Goal: Task Accomplishment & Management: Complete application form

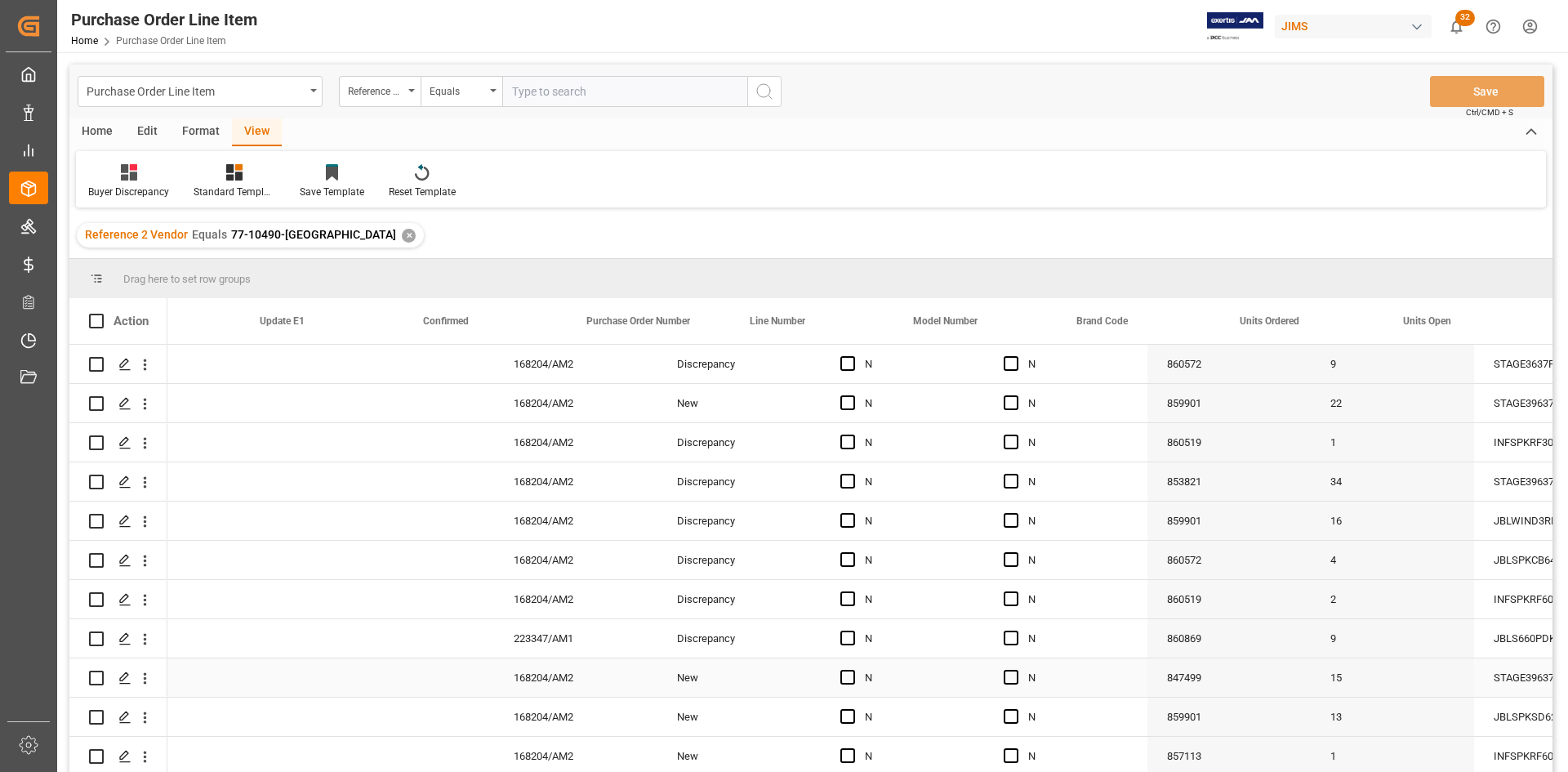
scroll to position [0, 580]
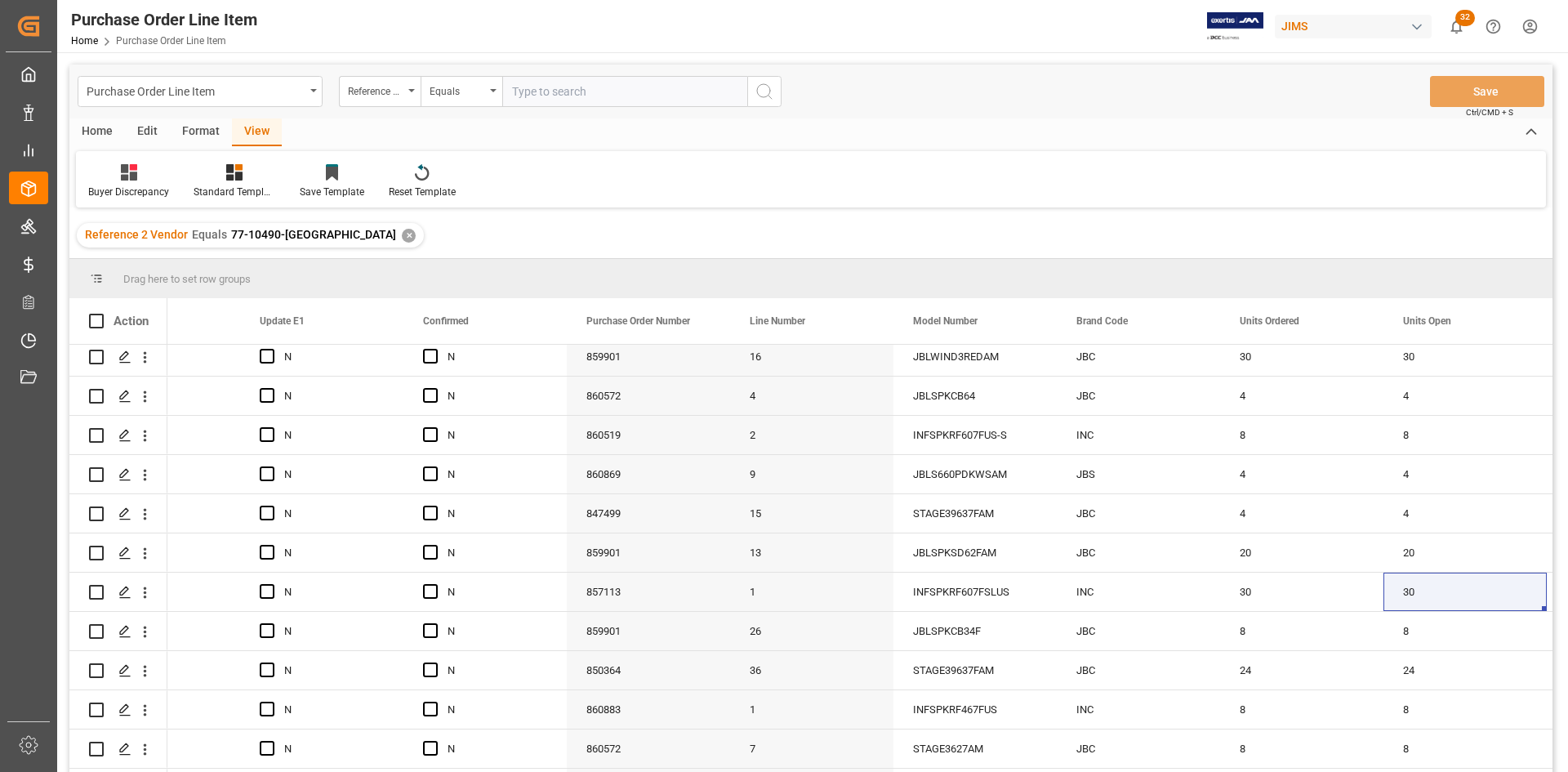
click at [401, 237] on div "✕" at bounding box center [408, 236] width 14 height 14
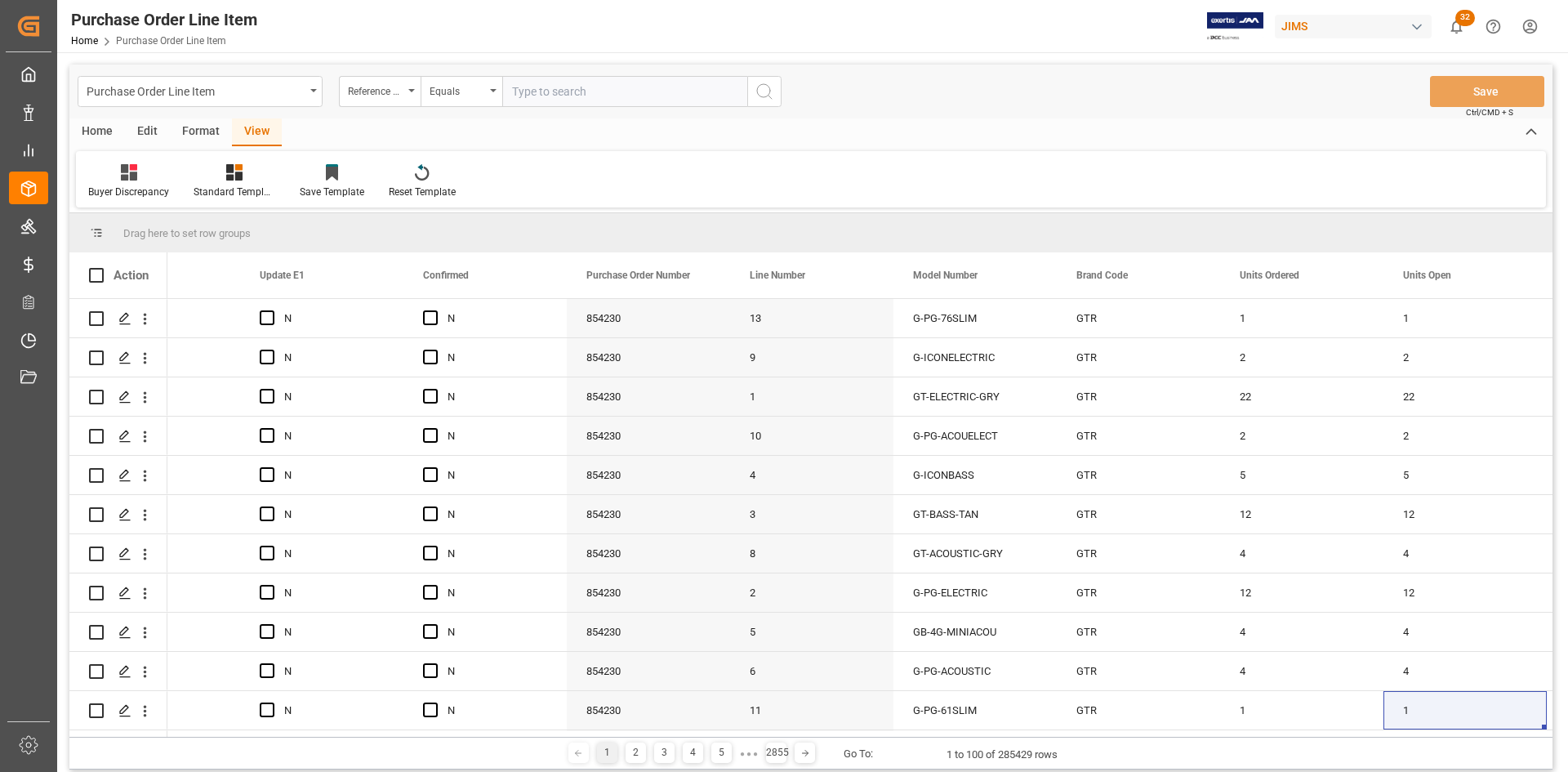
paste input "77-5032-[GEOGRAPHIC_DATA]"
drag, startPoint x: 592, startPoint y: 92, endPoint x: 507, endPoint y: 90, distance: 85.0
click at [509, 90] on input "77-5032-[GEOGRAPHIC_DATA]" at bounding box center [625, 91] width 245 height 31
paste input "10490"
type input "77-10490-[GEOGRAPHIC_DATA]"
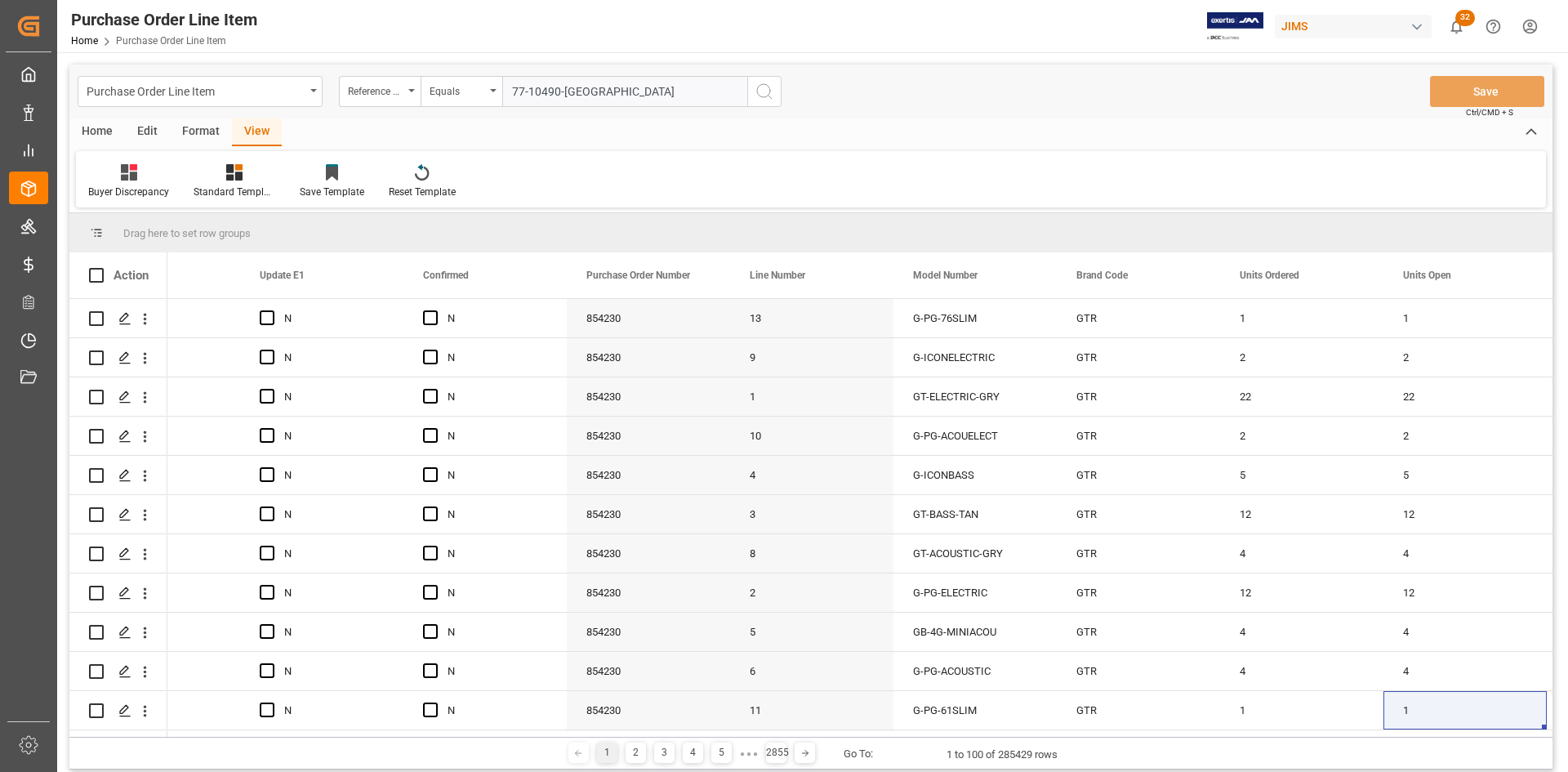
click at [765, 94] on icon "search button" at bounding box center [764, 91] width 20 height 20
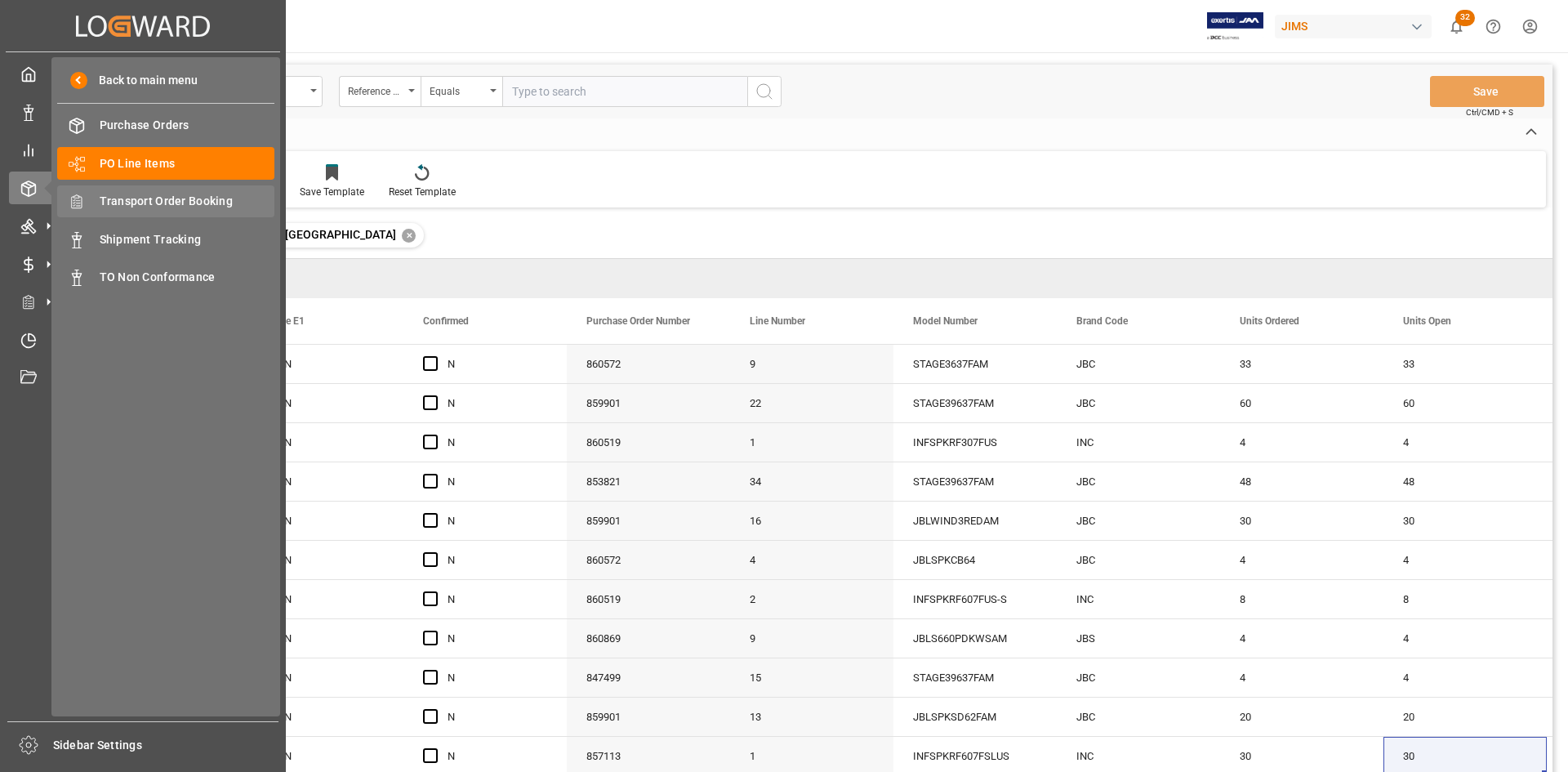
click at [166, 201] on span "Transport Order Booking" at bounding box center [188, 202] width 175 height 17
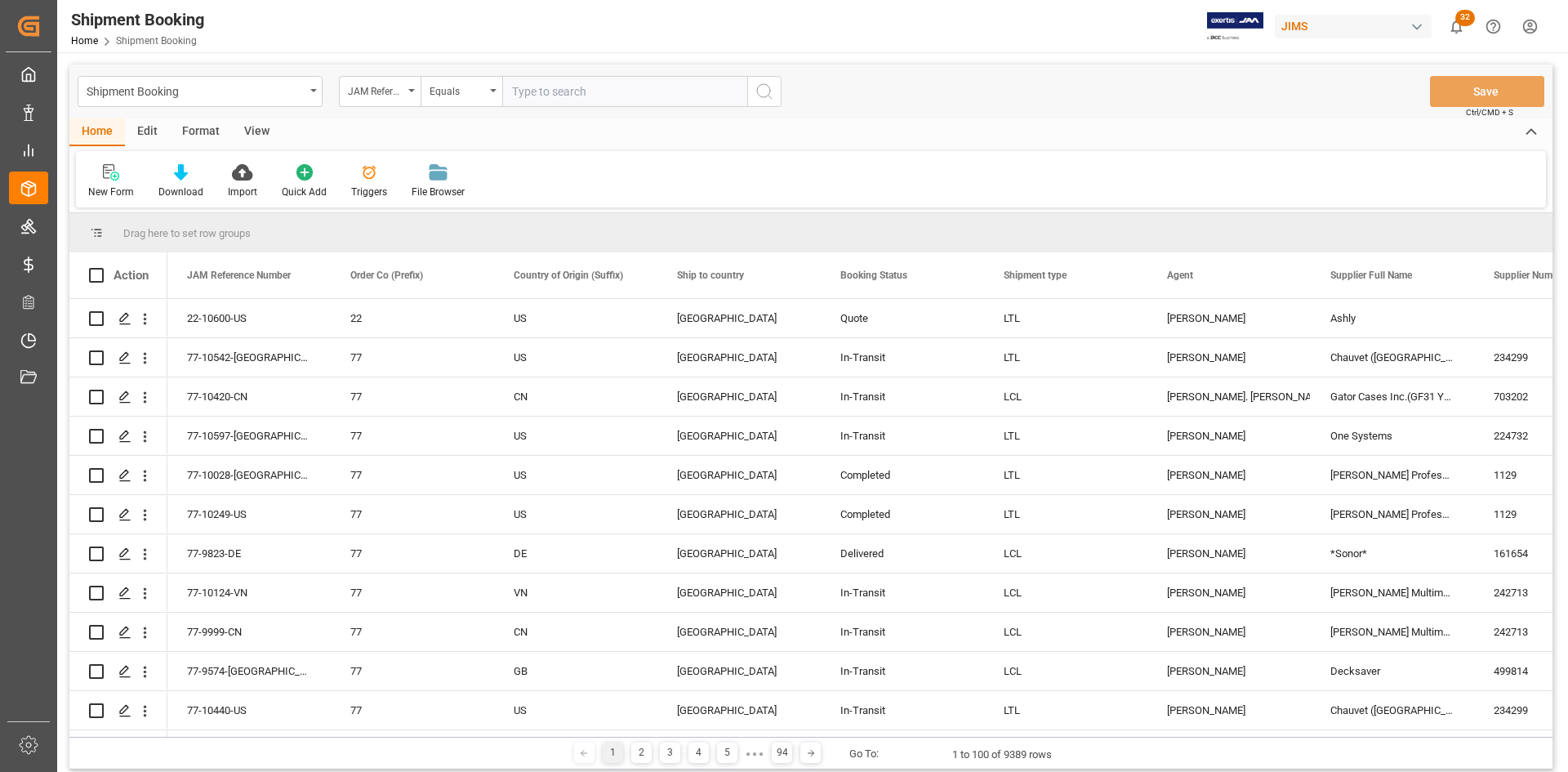
paste input "77-10490-[GEOGRAPHIC_DATA]"
type input "77-10490-[GEOGRAPHIC_DATA]"
click at [753, 88] on button "search button" at bounding box center [764, 91] width 34 height 31
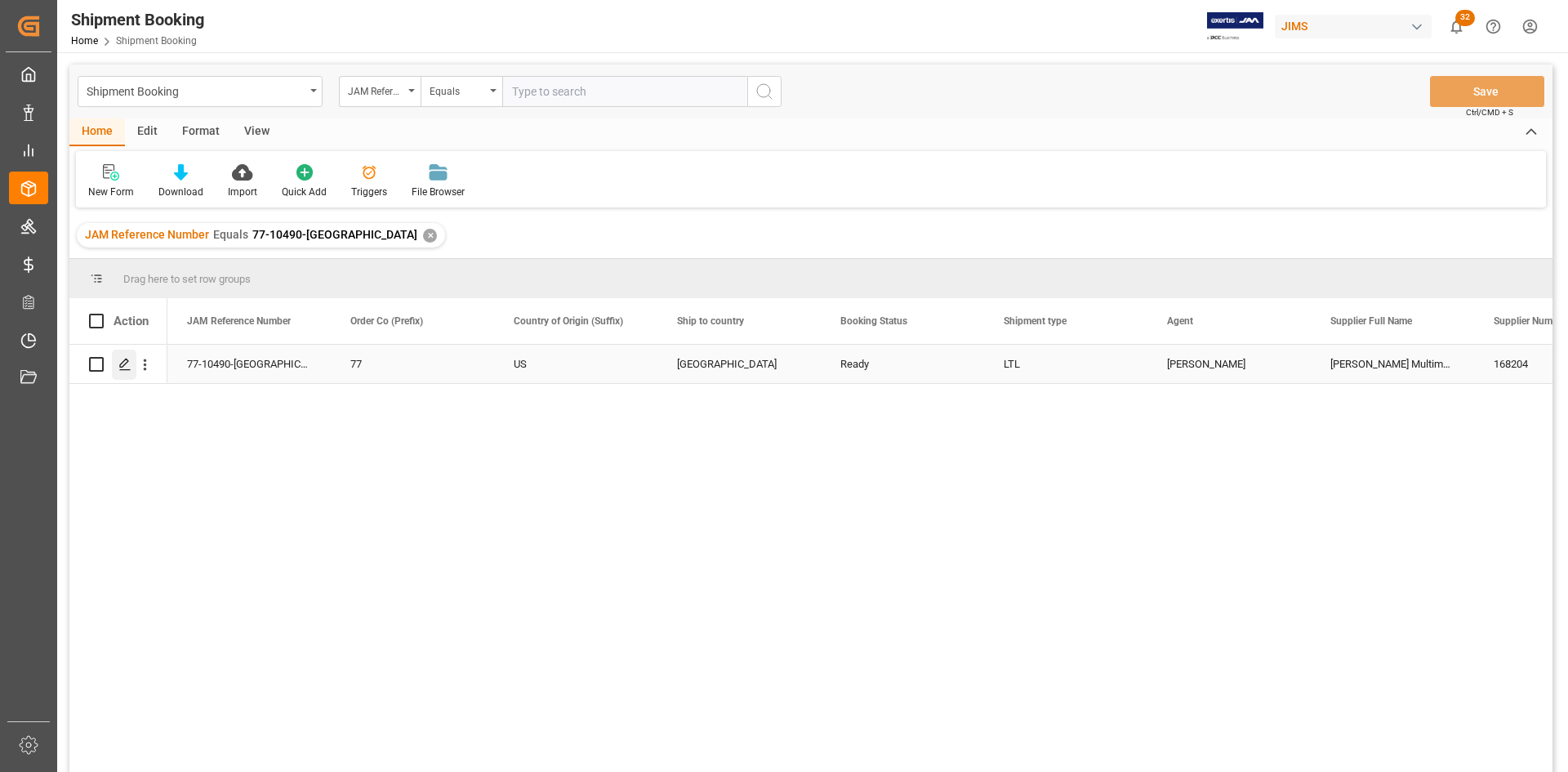
click at [124, 370] on line "Press SPACE to select this row." at bounding box center [124, 370] width 9 height 0
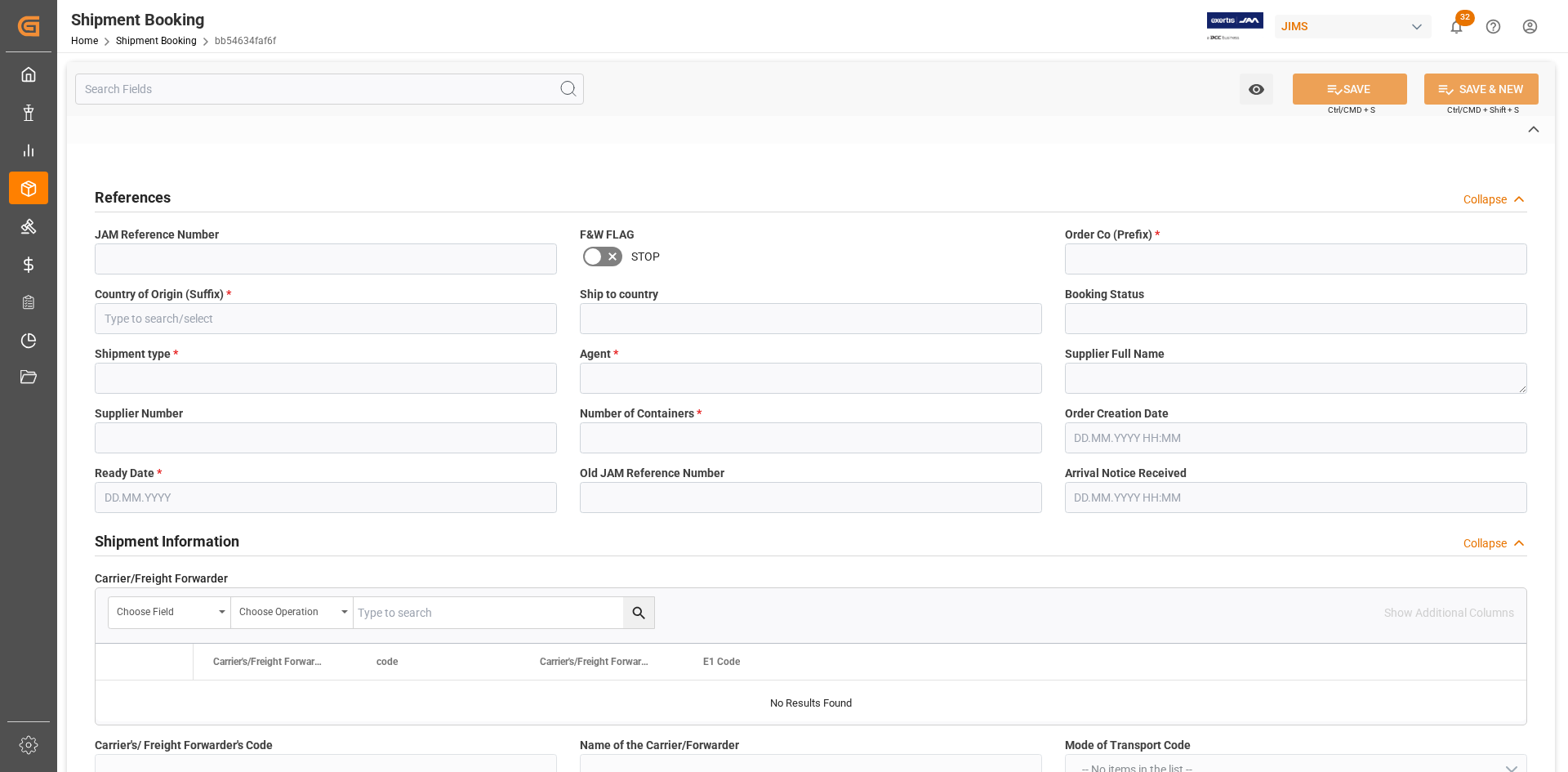
type input "77-10490-[GEOGRAPHIC_DATA]"
type input "77"
type input "US"
type input "[GEOGRAPHIC_DATA]"
type input "Ready"
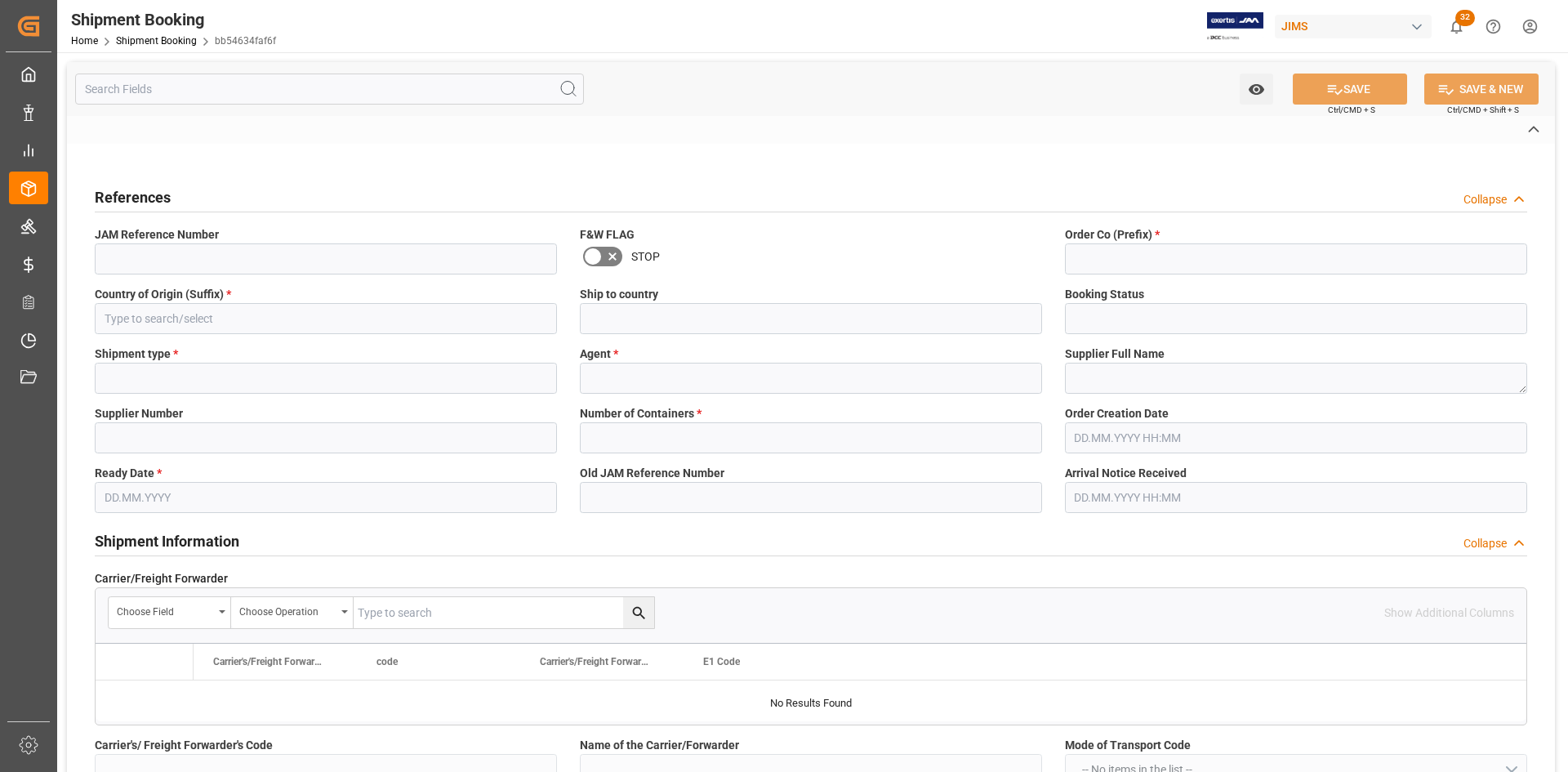
type input "LTL"
type input "[PERSON_NAME]"
type textarea "[PERSON_NAME] Multimedia"
type input "168204"
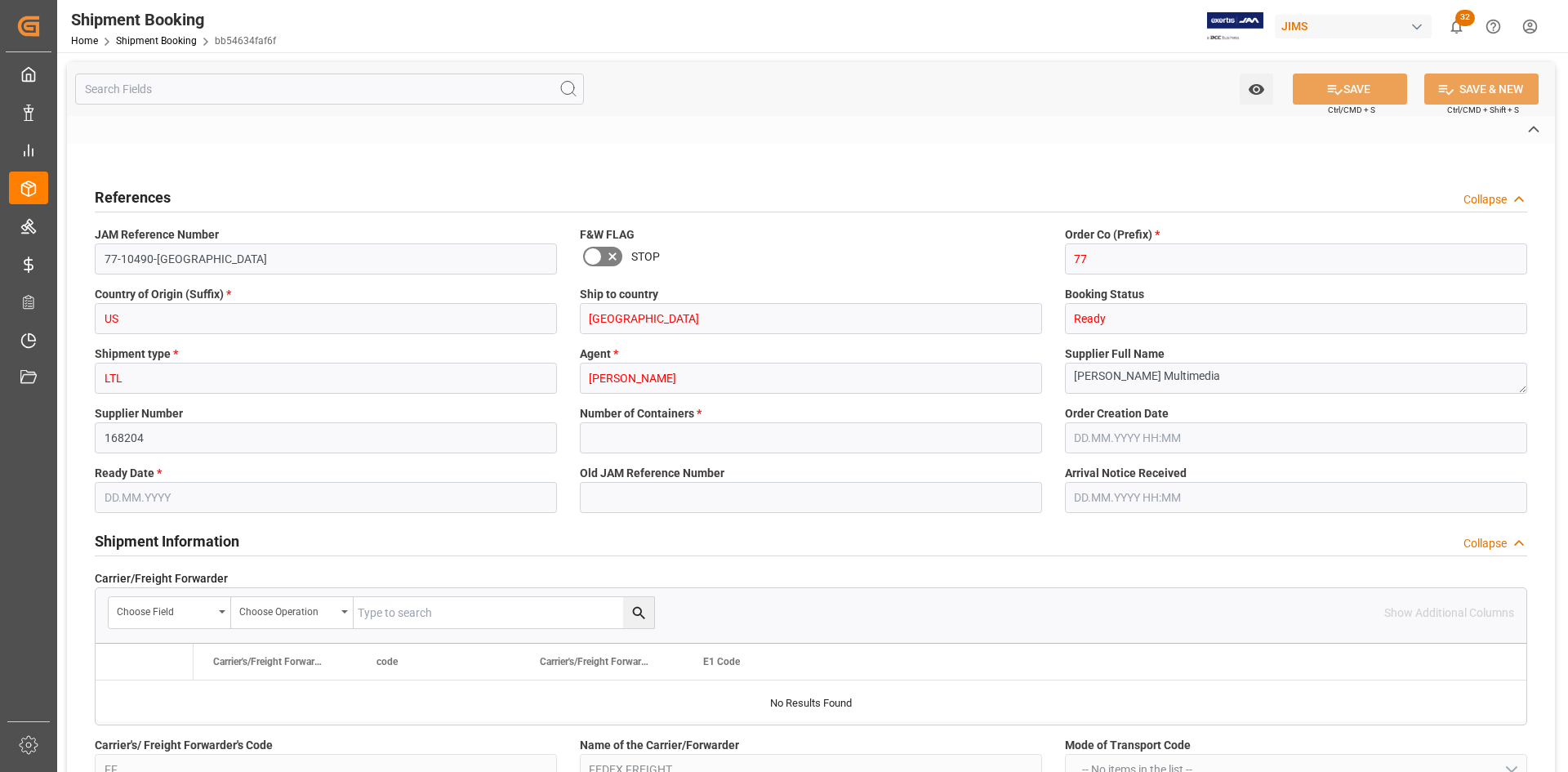
type input "0"
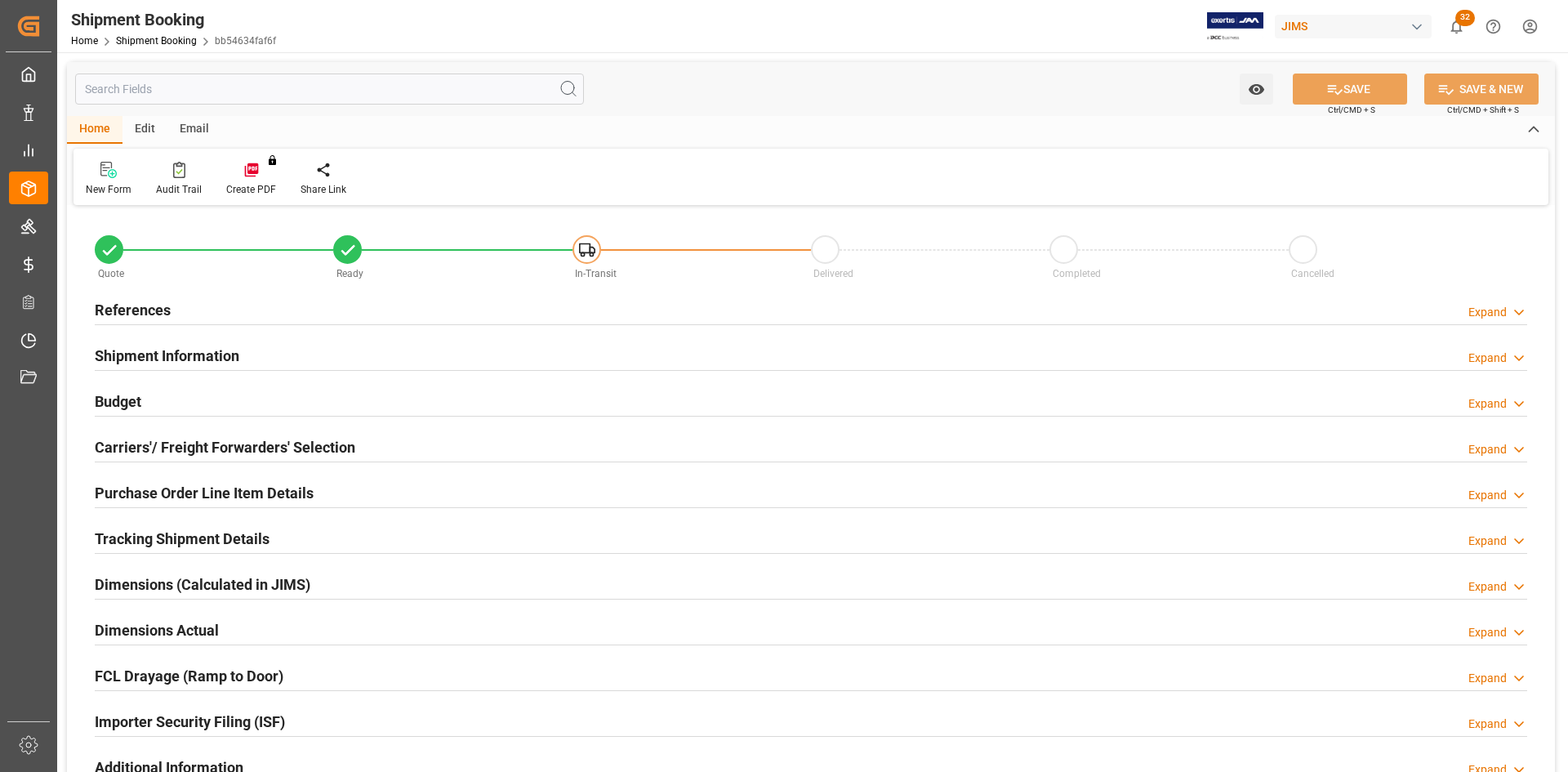
type input "[DATE] 00:00"
type input "[DATE]"
click at [140, 304] on h2 "References" at bounding box center [133, 309] width 76 height 22
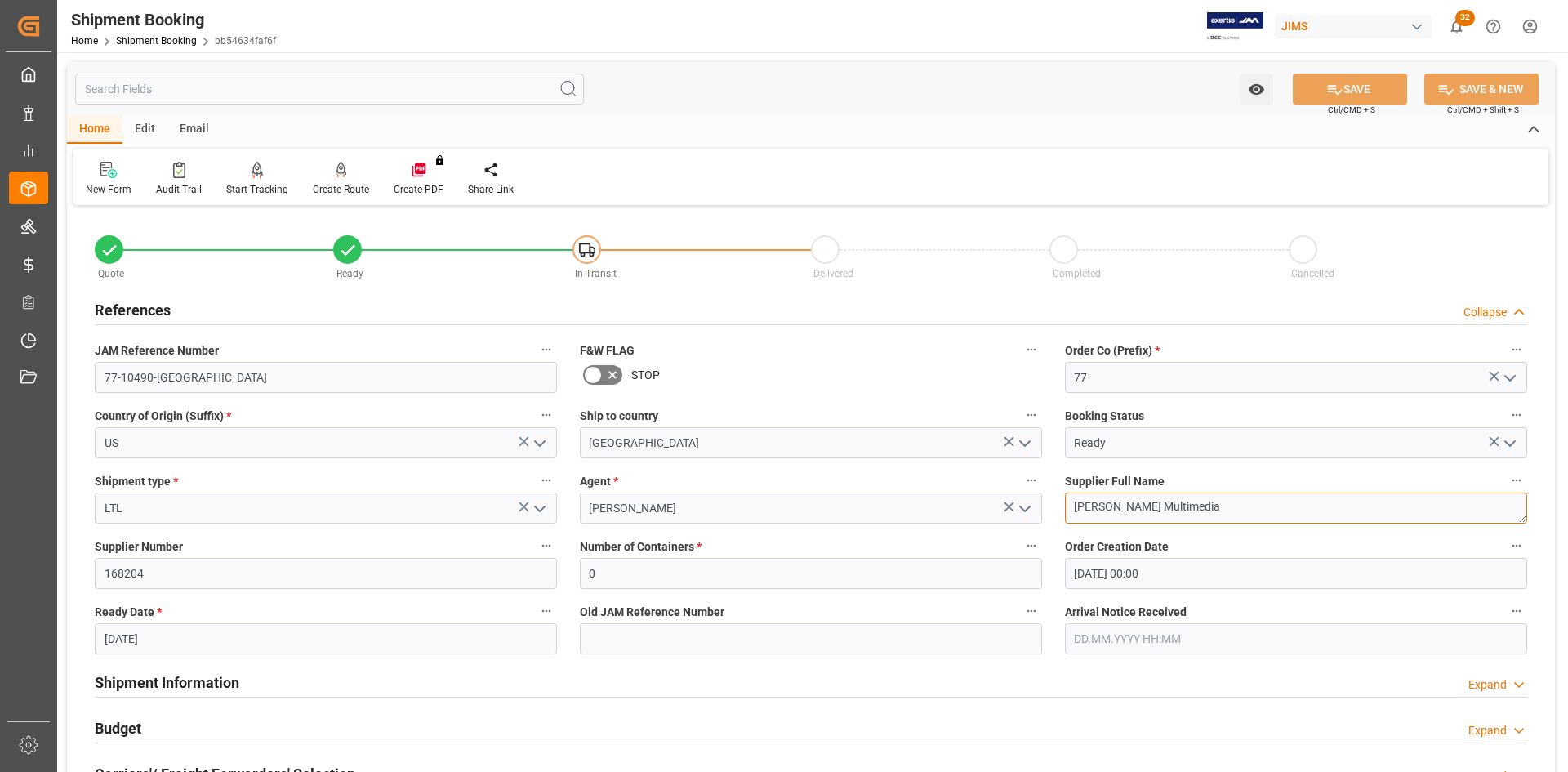
drag, startPoint x: 1199, startPoint y: 510, endPoint x: 1039, endPoint y: 506, distance: 160.0
click at [1039, 506] on div "Quote Ready In-Transit Delivered Completed Cancelled References Collapse JAM Re…" at bounding box center [810, 717] width 1488 height 1015
drag, startPoint x: 156, startPoint y: 576, endPoint x: 85, endPoint y: 571, distance: 71.2
click at [85, 571] on div "Supplier Number 168204" at bounding box center [325, 562] width 485 height 65
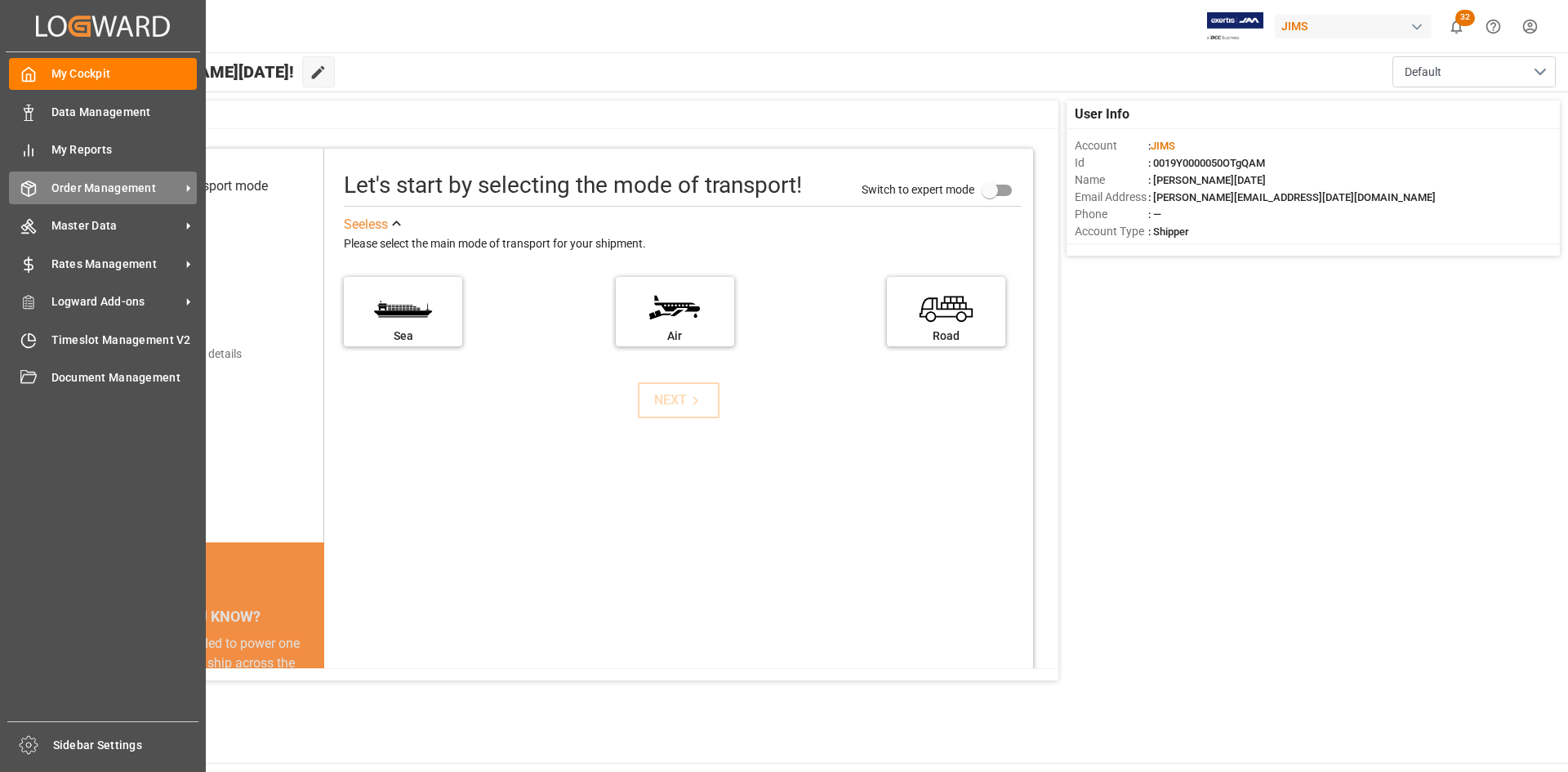
click at [91, 192] on span "Order Management" at bounding box center [116, 189] width 129 height 17
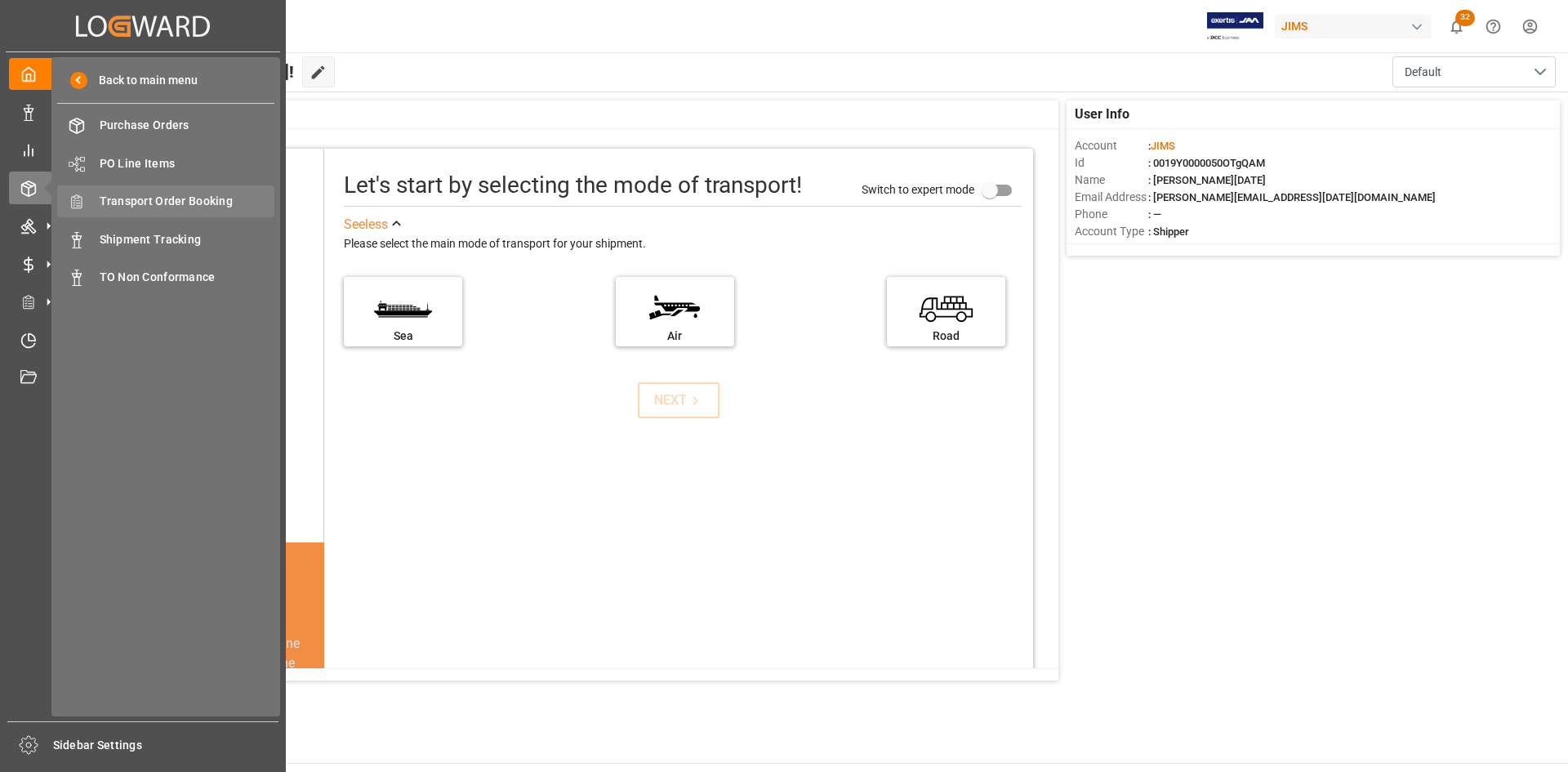
click at [155, 196] on span "Transport Order Booking" at bounding box center [188, 202] width 175 height 17
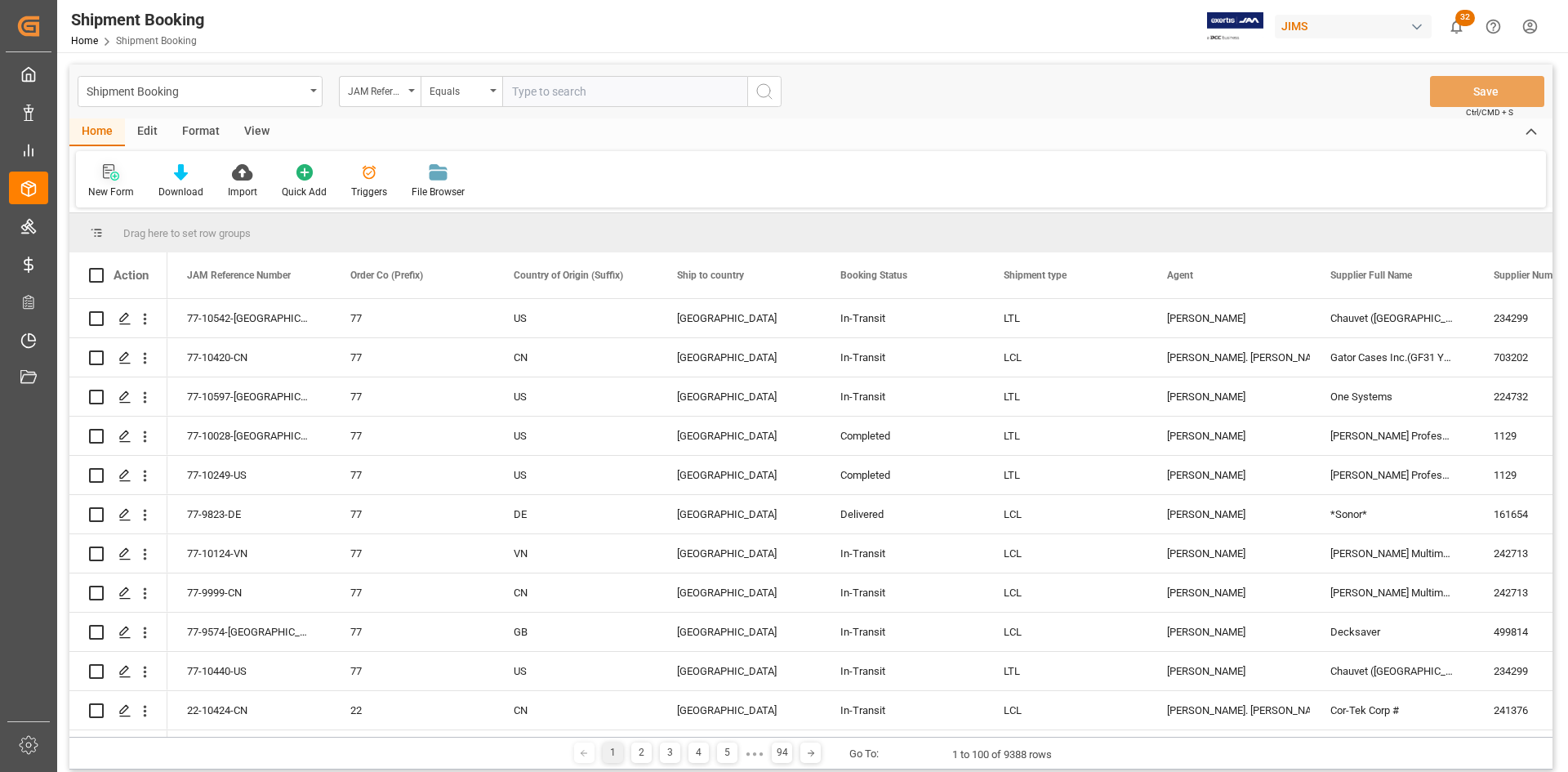
click at [100, 188] on div "New Form" at bounding box center [111, 192] width 46 height 15
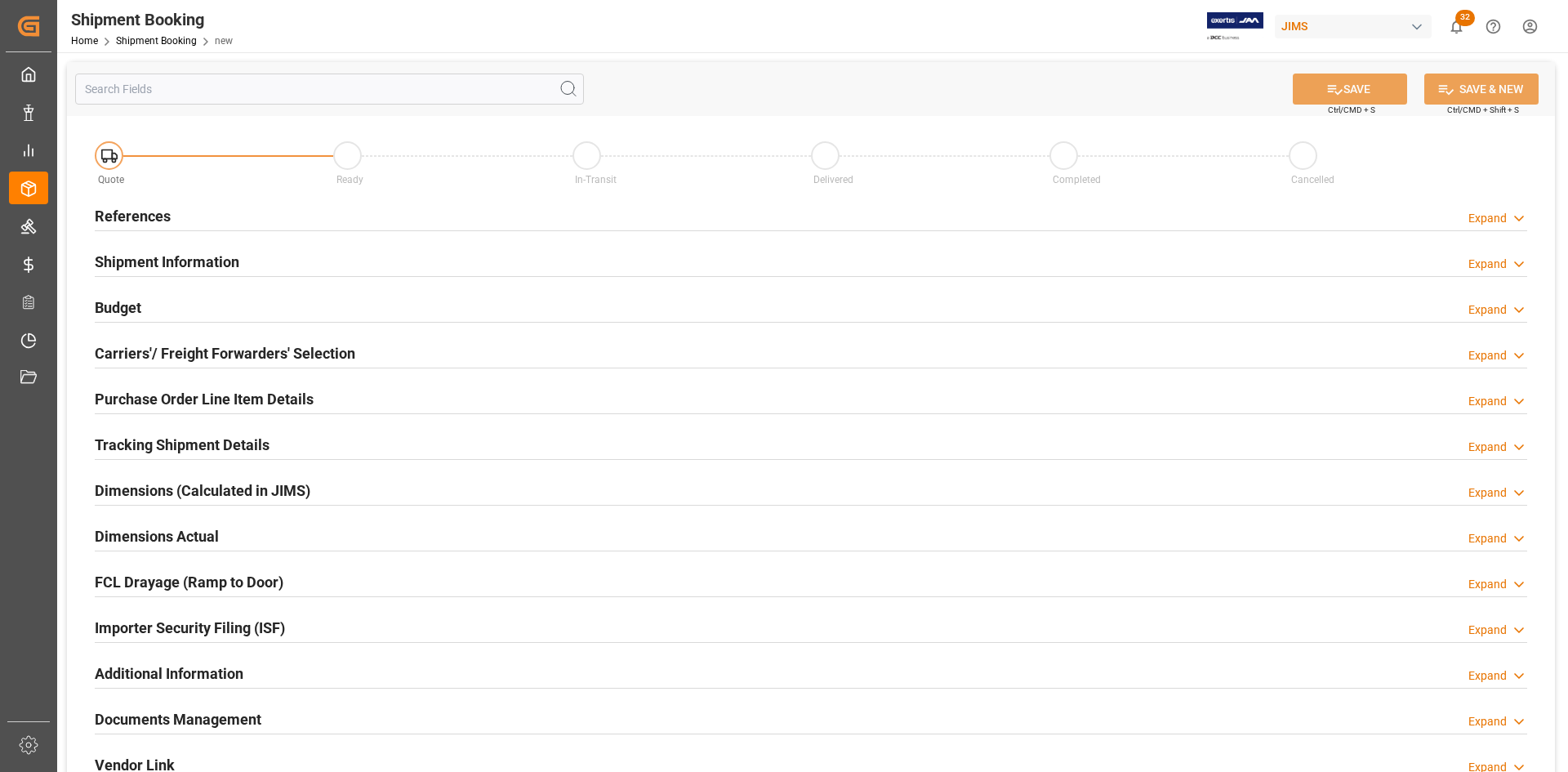
click at [140, 218] on h2 "References" at bounding box center [133, 216] width 76 height 22
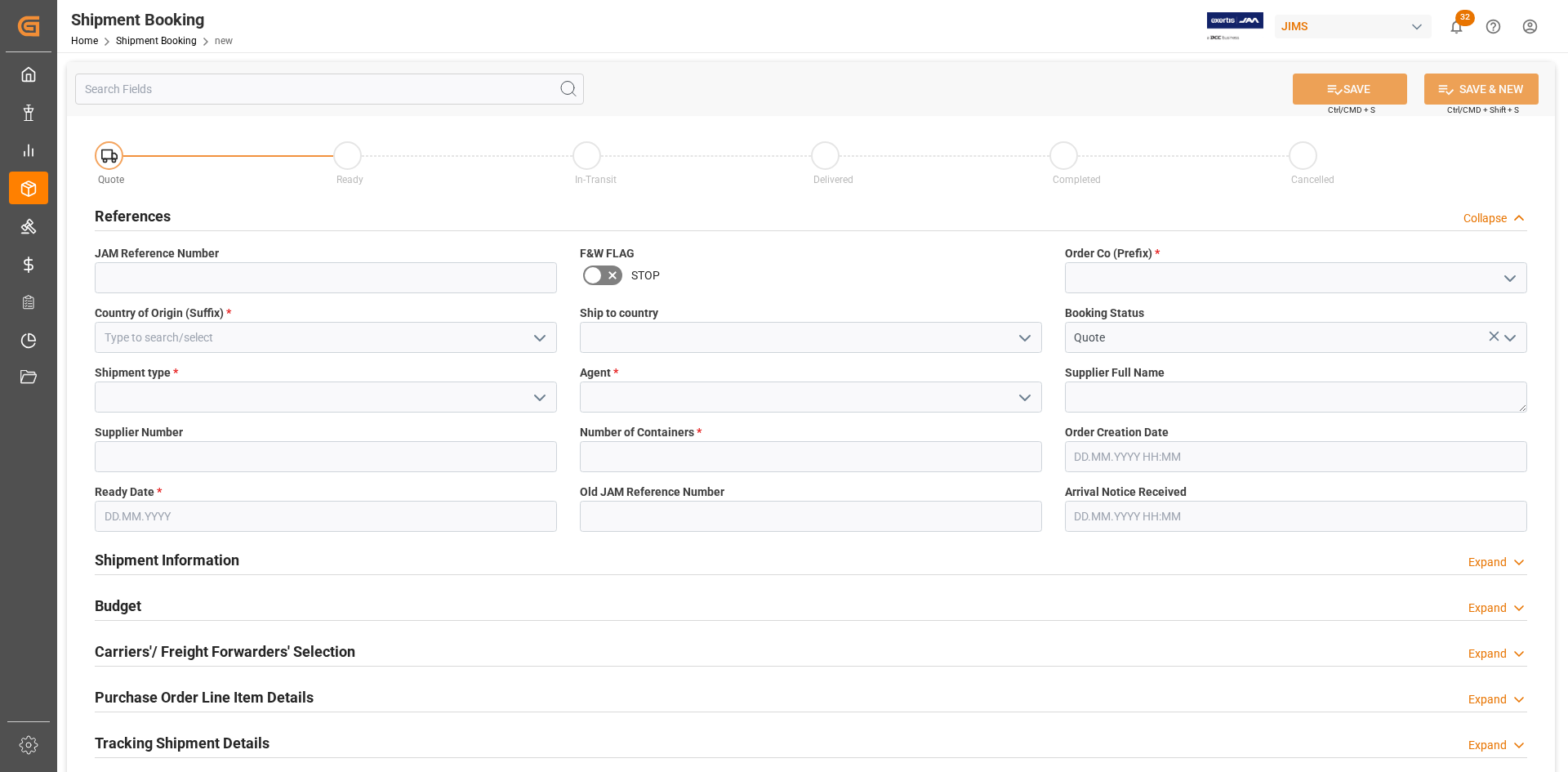
click at [1516, 274] on icon "open menu" at bounding box center [1510, 278] width 20 height 20
click at [1103, 348] on div "77" at bounding box center [1296, 351] width 461 height 37
type input "77"
click at [1025, 335] on icon "open menu" at bounding box center [1024, 337] width 20 height 20
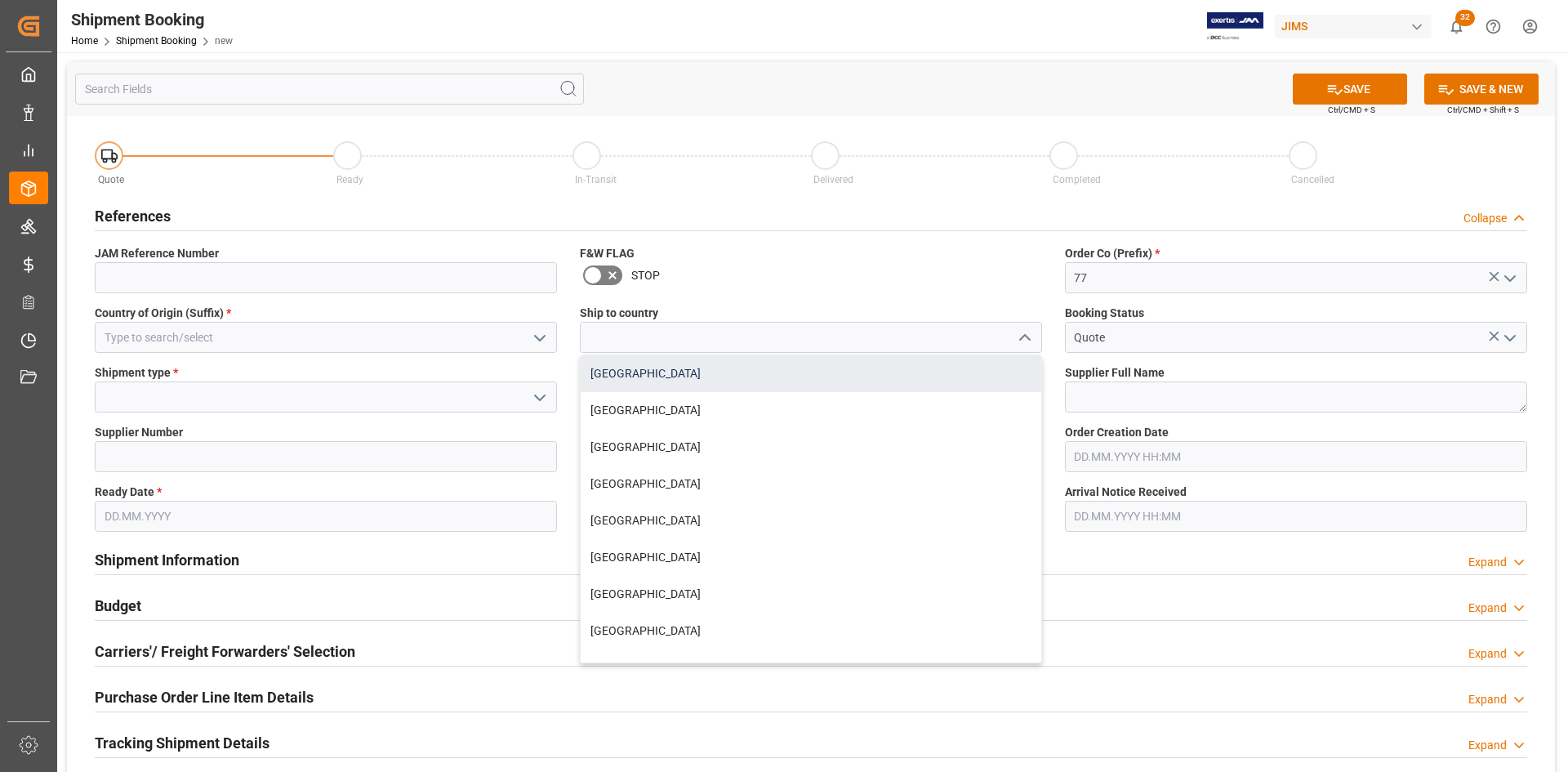
click at [611, 376] on div "[GEOGRAPHIC_DATA]" at bounding box center [810, 373] width 461 height 37
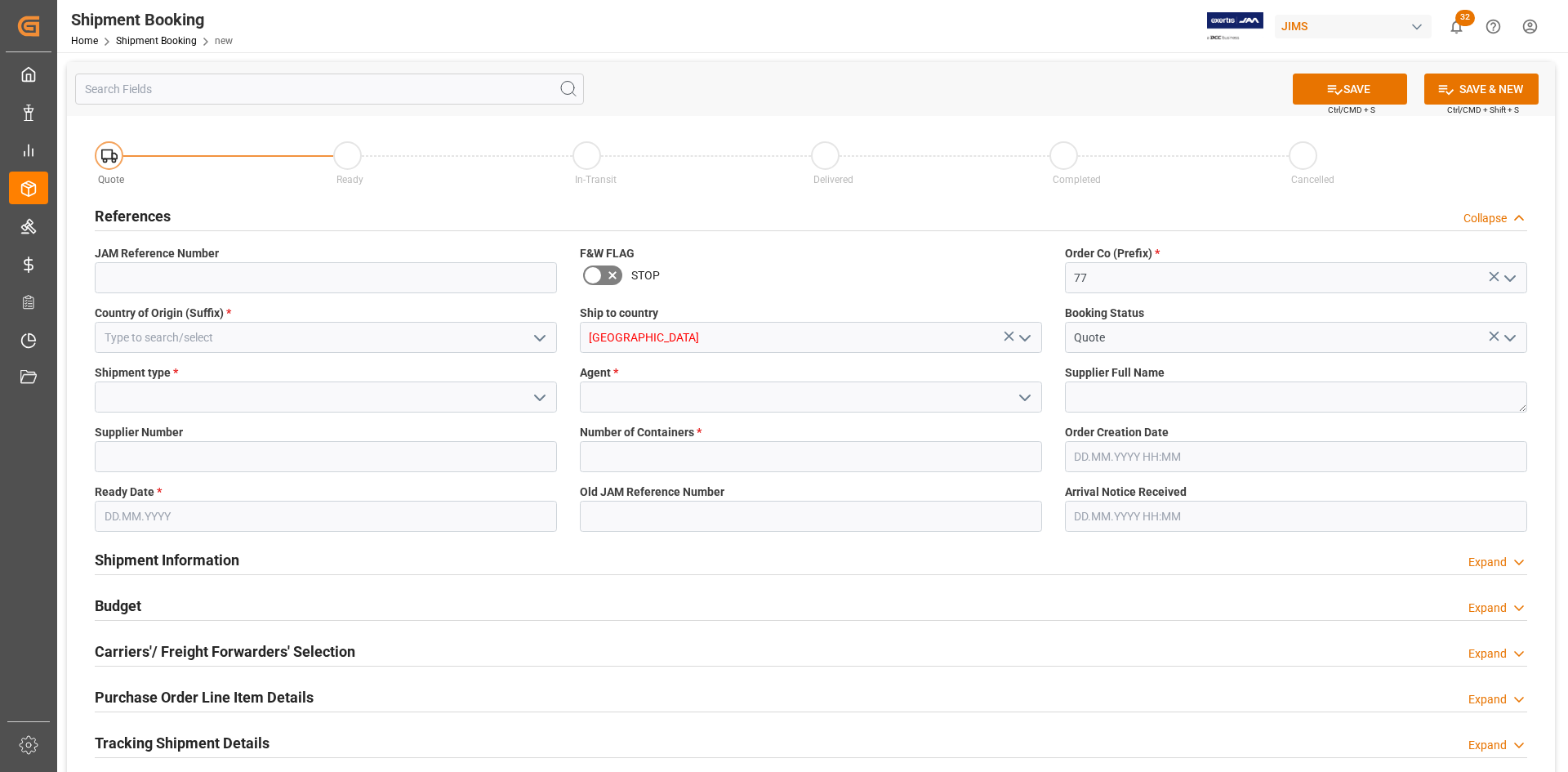
type input "[GEOGRAPHIC_DATA]"
click at [328, 343] on input at bounding box center [326, 337] width 463 height 31
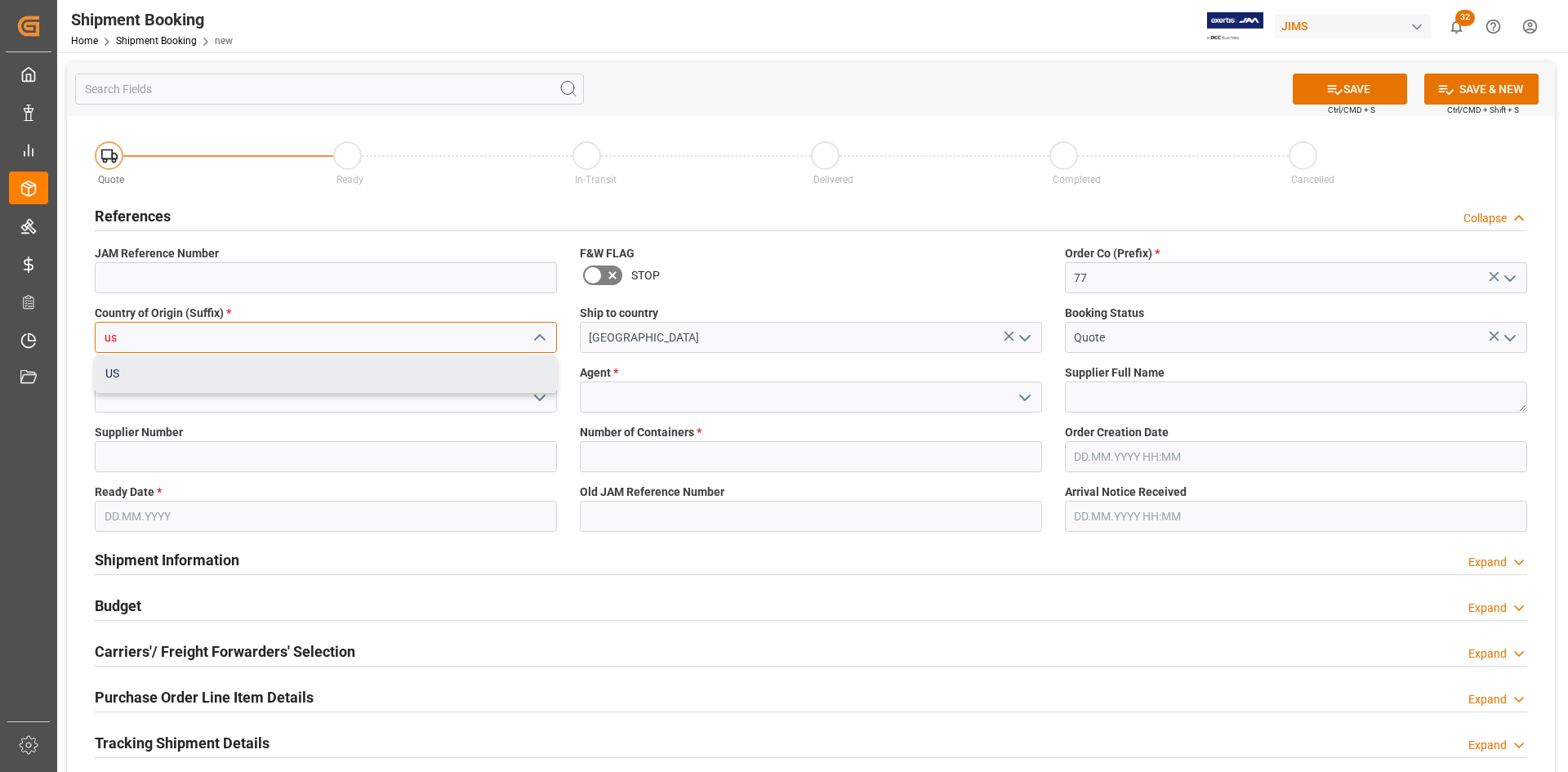
click at [181, 370] on div "US" at bounding box center [325, 373] width 461 height 37
type input "US"
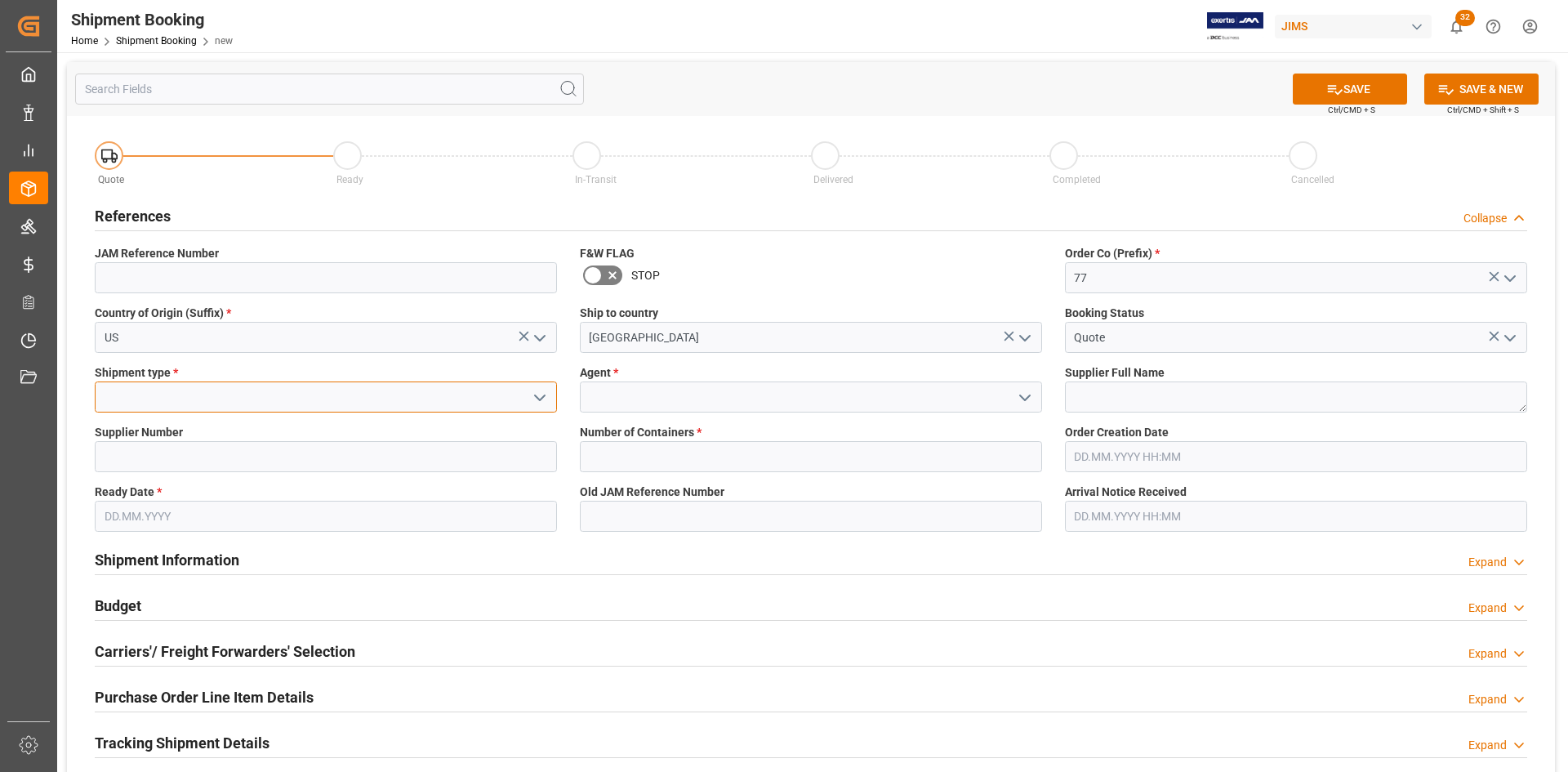
click at [216, 395] on input at bounding box center [326, 397] width 463 height 31
drag, startPoint x: 540, startPoint y: 394, endPoint x: 454, endPoint y: 408, distance: 87.1
click at [540, 395] on icon "open menu" at bounding box center [540, 398] width 20 height 20
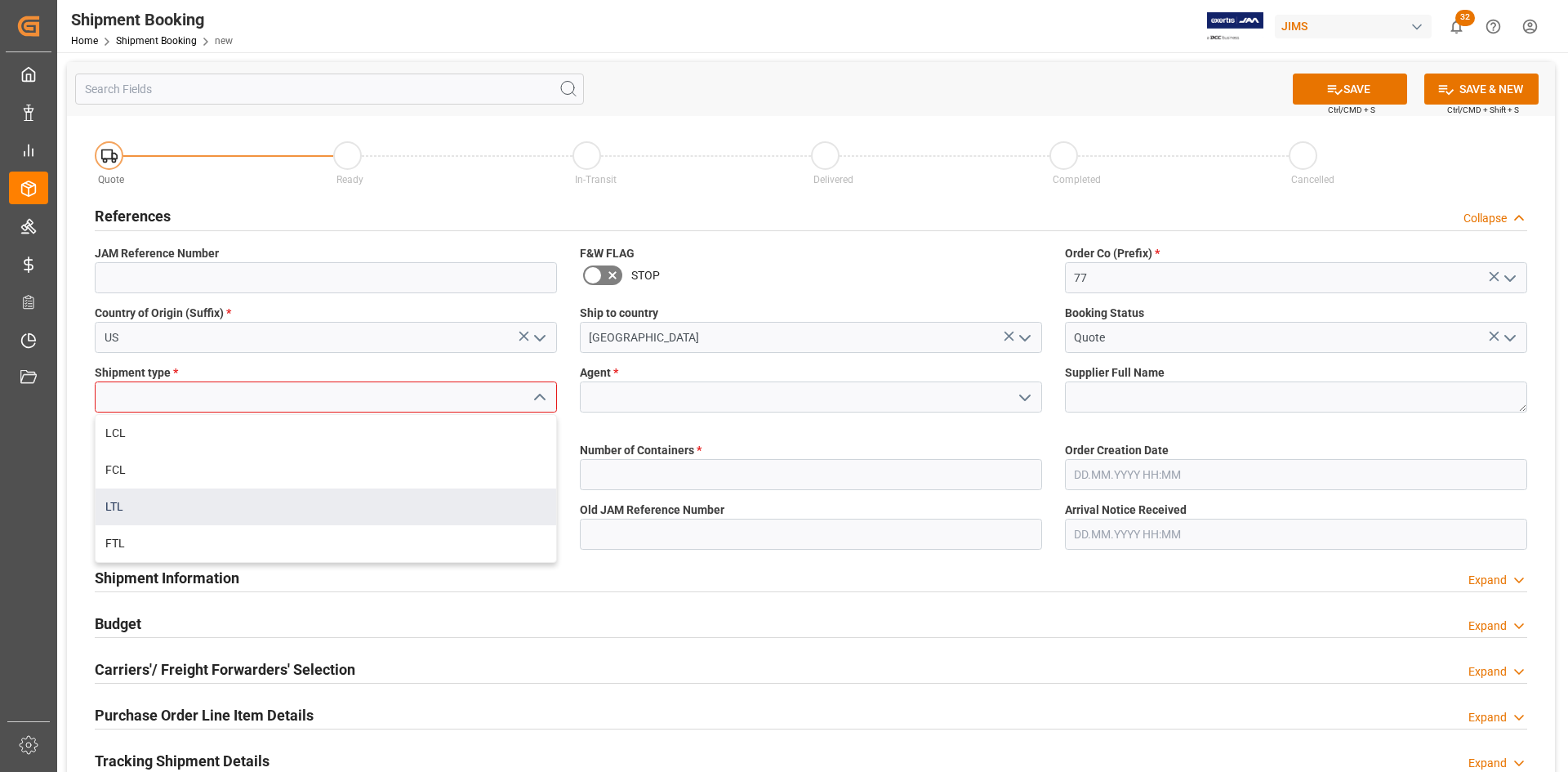
click at [138, 516] on div "LTL" at bounding box center [325, 506] width 461 height 37
type input "LTL"
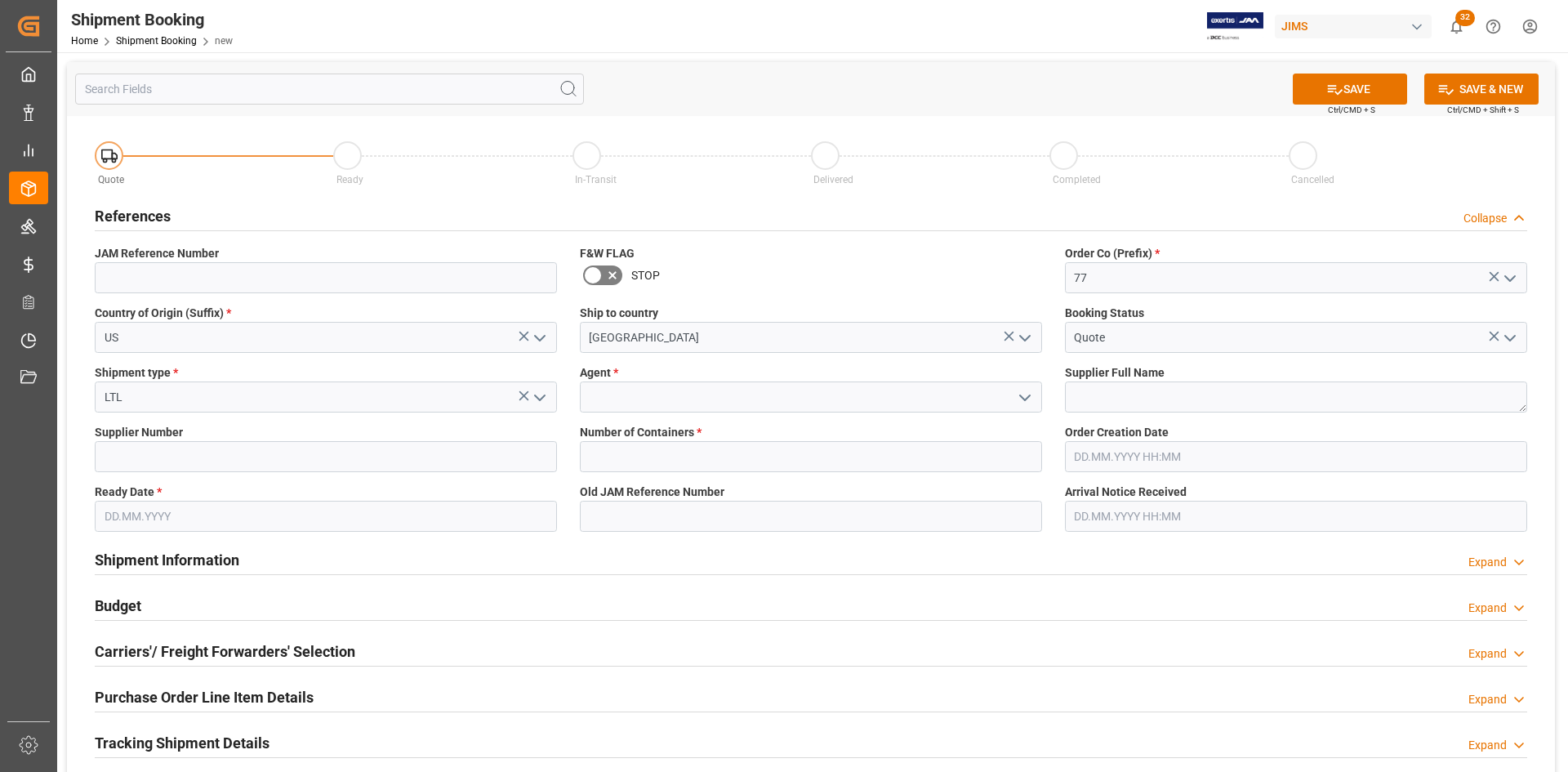
click at [1019, 395] on icon "open menu" at bounding box center [1024, 398] width 20 height 20
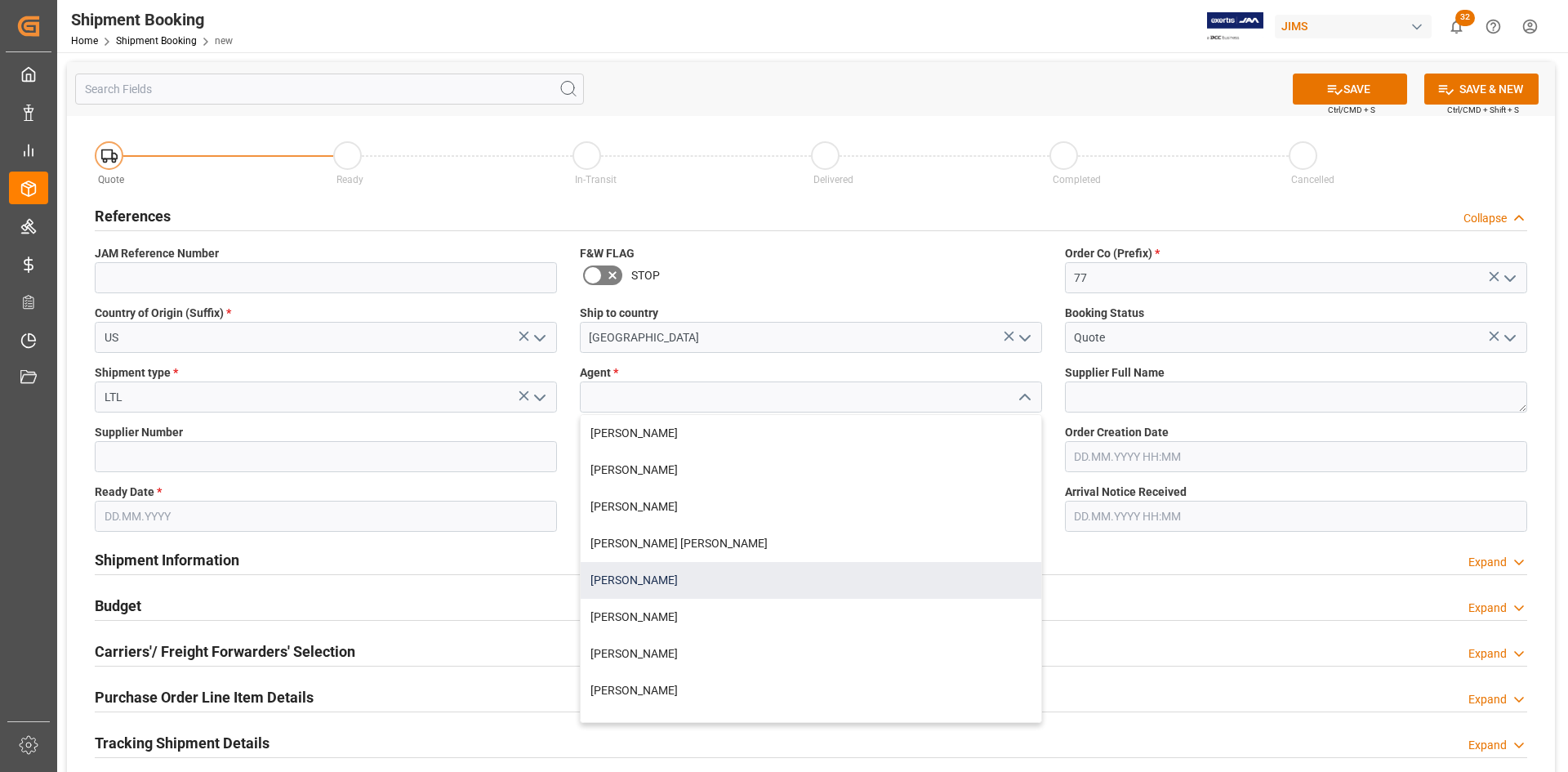
click at [681, 586] on div "[PERSON_NAME]" at bounding box center [810, 580] width 461 height 37
type input "[PERSON_NAME]"
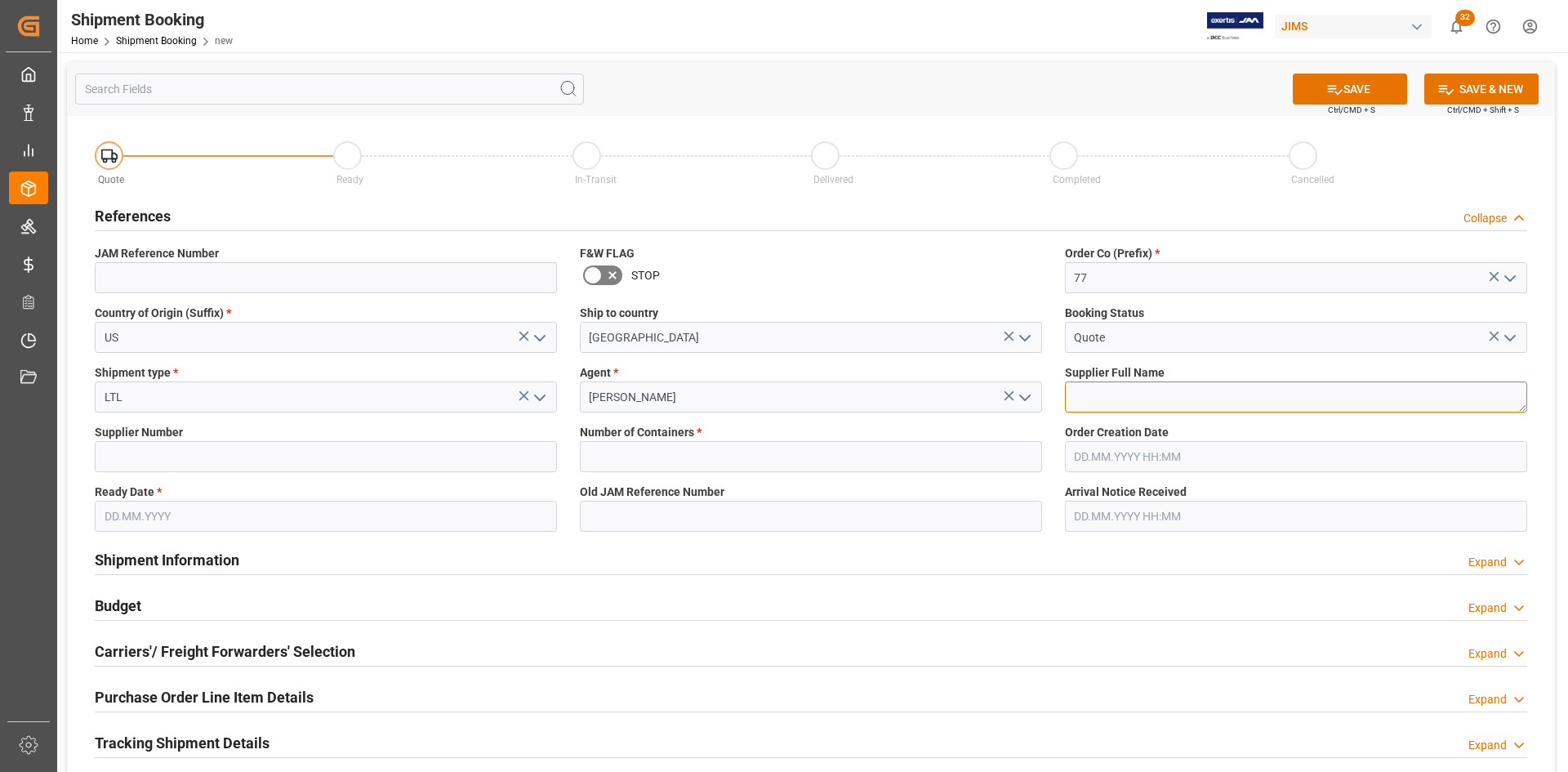
click at [1194, 399] on textarea at bounding box center [1296, 397] width 463 height 31
click at [1127, 405] on textarea at bounding box center [1296, 397] width 463 height 31
paste textarea "[PERSON_NAME] Multimedia"
type textarea "[PERSON_NAME] Multimedia"
click at [134, 458] on input at bounding box center [326, 456] width 463 height 31
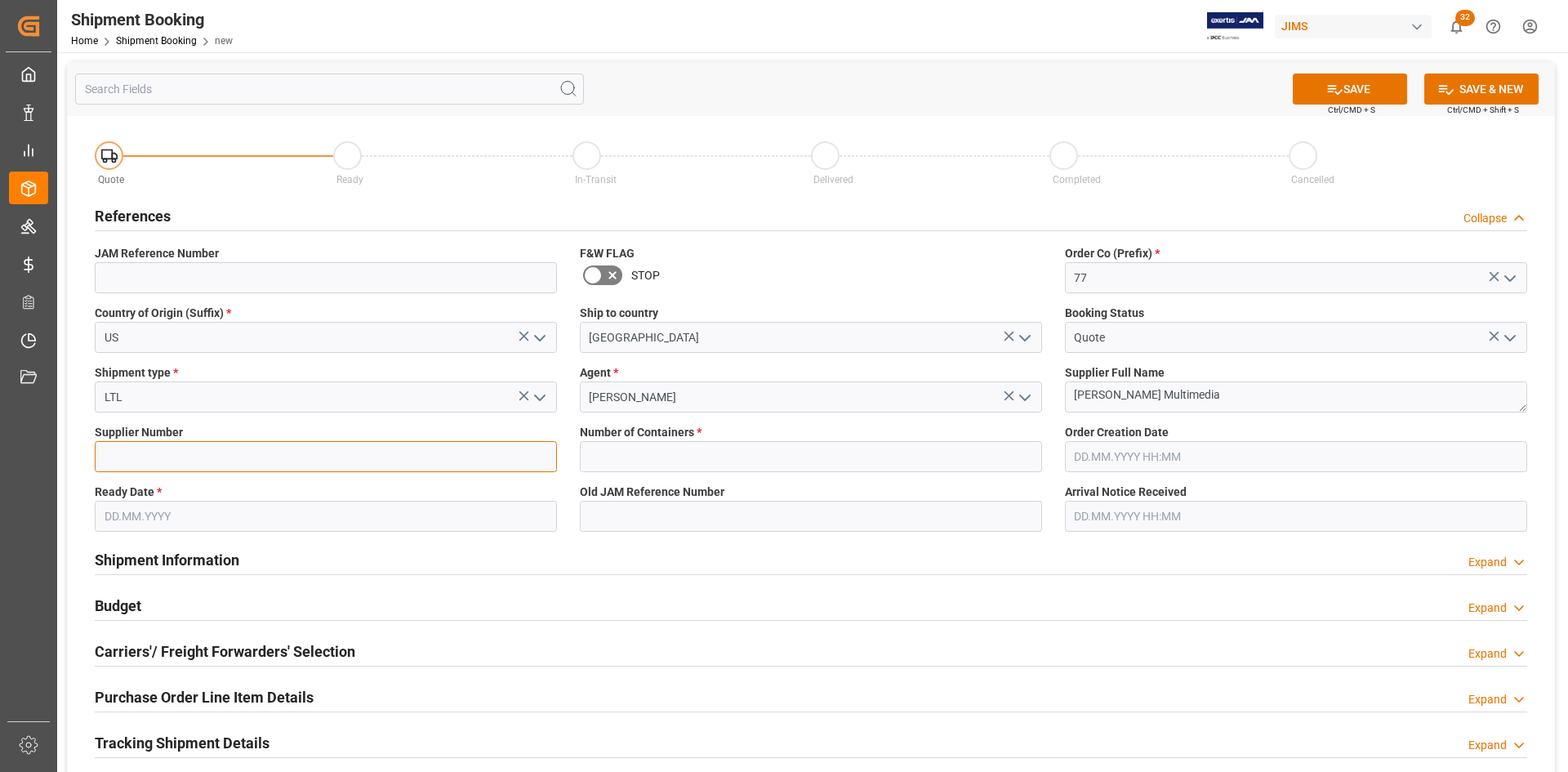
paste input "168204"
type input "168204"
click at [168, 518] on input "text" at bounding box center [326, 516] width 463 height 31
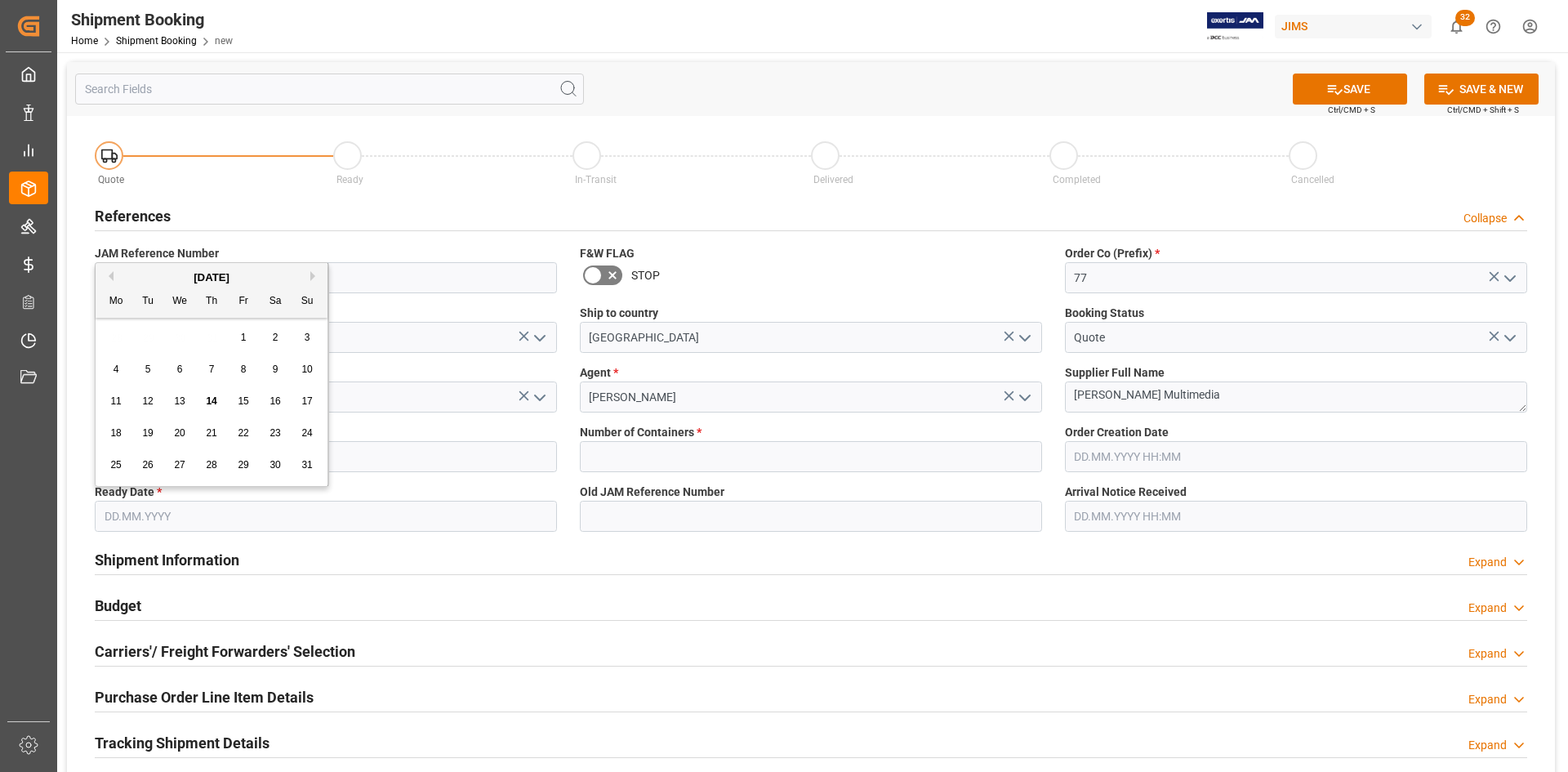
click at [184, 439] on span "20" at bounding box center [179, 433] width 10 height 11
type input "20.08.2025"
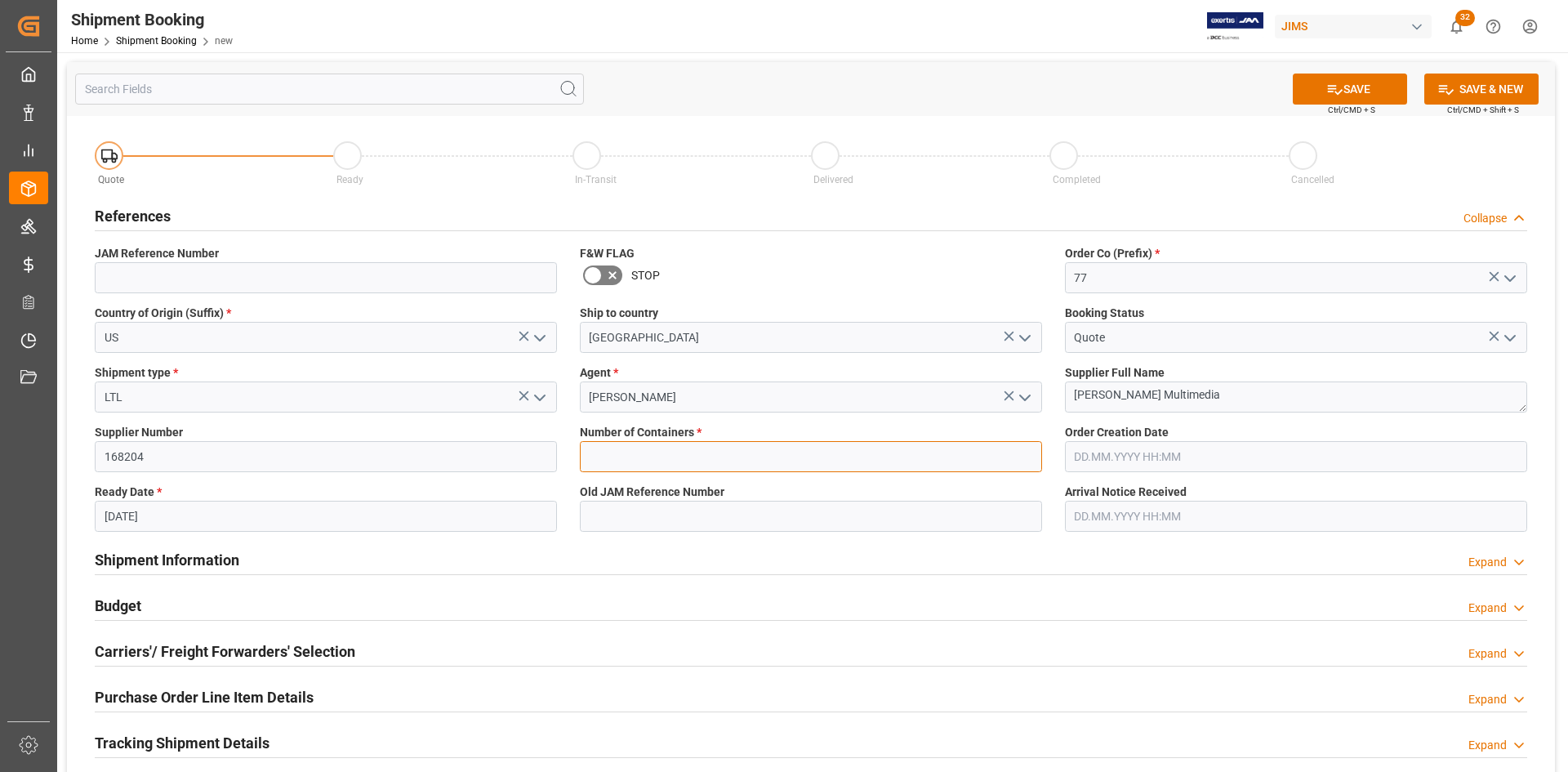
click at [790, 454] on input "text" at bounding box center [810, 456] width 463 height 31
type input "0"
click at [1108, 452] on input "text" at bounding box center [1296, 456] width 463 height 31
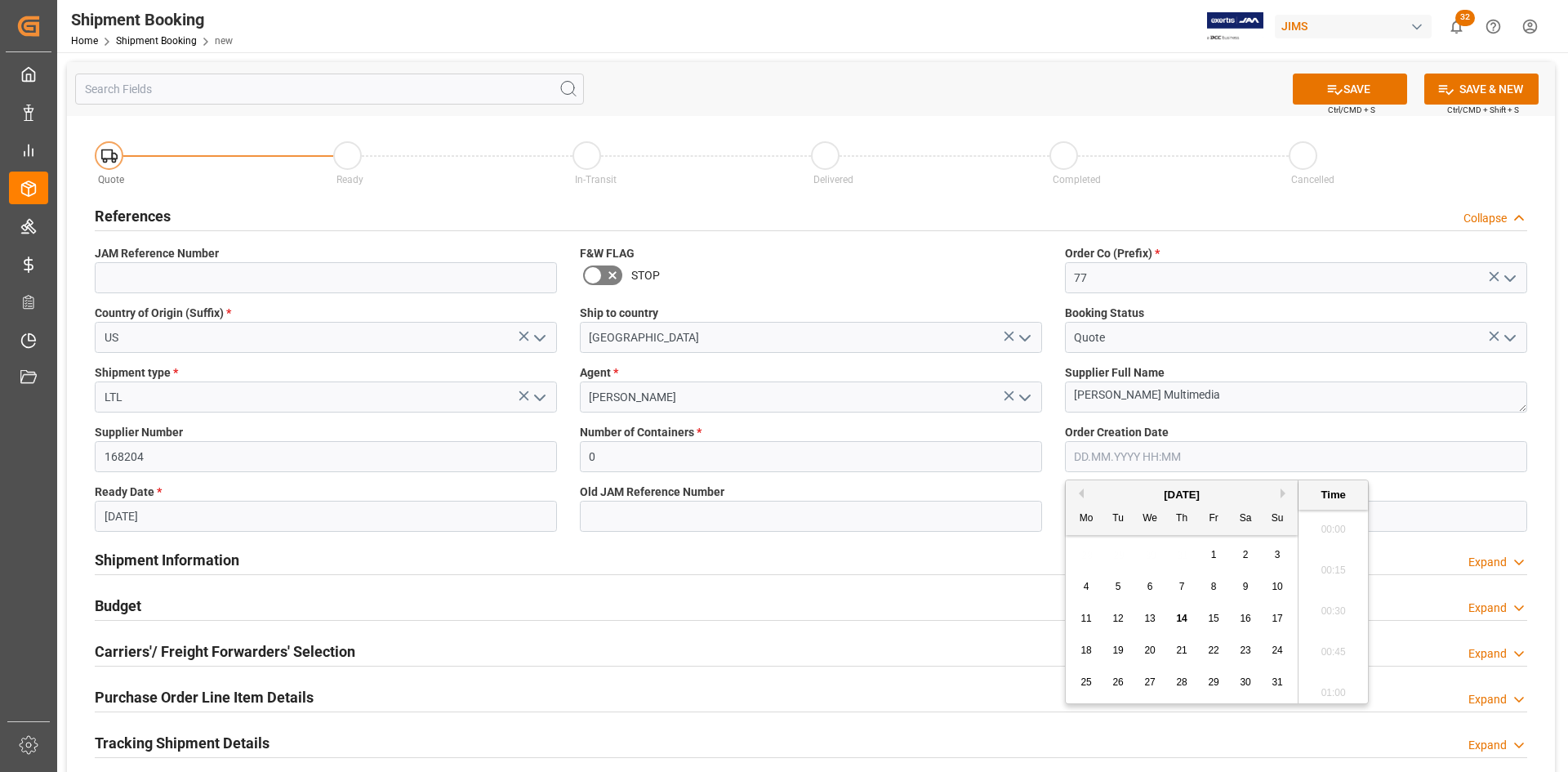
scroll to position [2743, 0]
click at [1184, 623] on span "14" at bounding box center [1181, 618] width 10 height 11
type input "14.08.2025 00:00"
click at [910, 657] on div "Carriers'/ Freight Forwarders' Selection Expand" at bounding box center [811, 650] width 1432 height 31
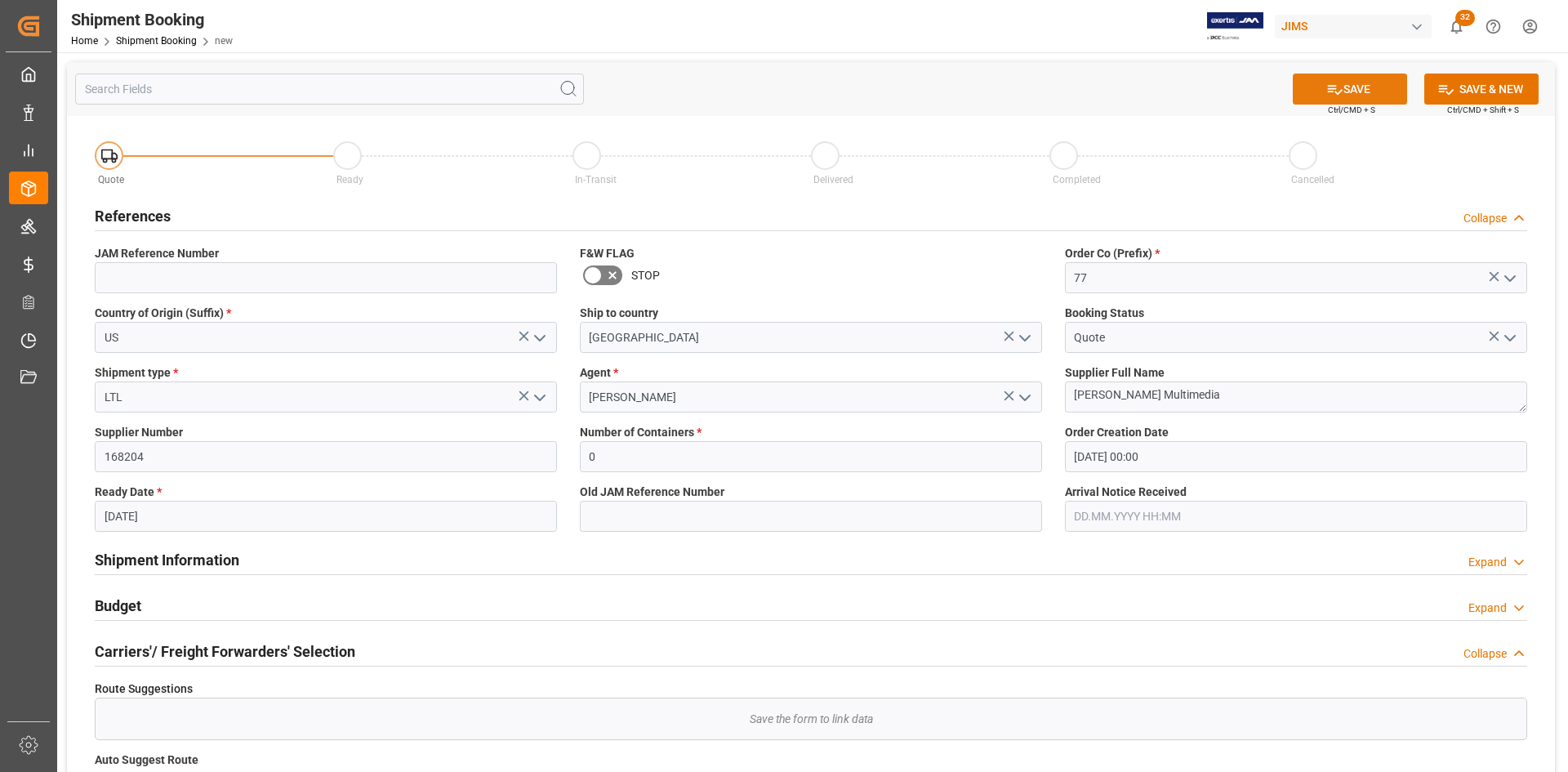
click at [1372, 82] on button "SAVE" at bounding box center [1349, 89] width 114 height 31
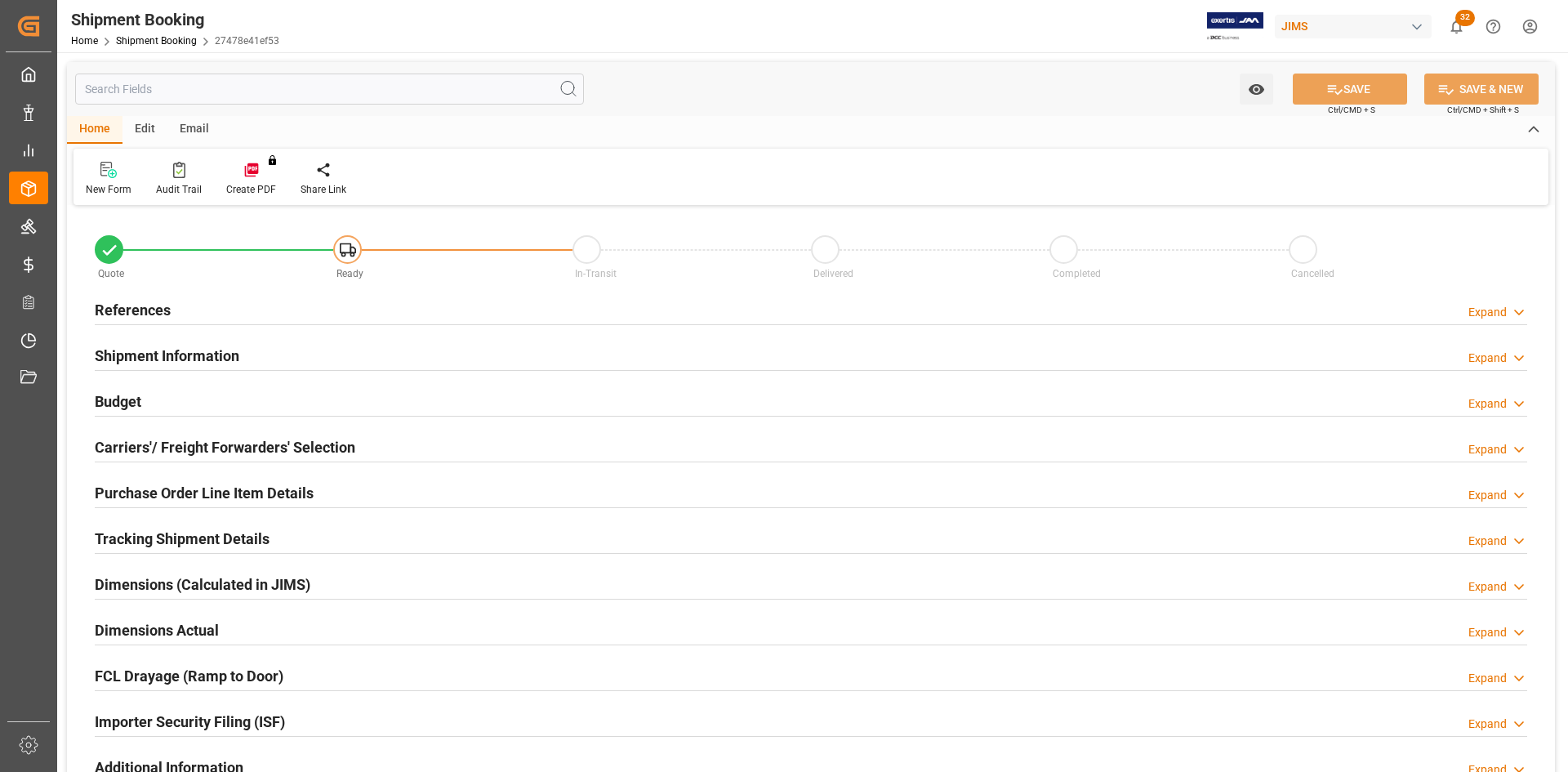
type input "0"
type input "14.08.2025 00:00"
type input "20.08.2025"
click at [129, 306] on h2 "References" at bounding box center [133, 309] width 76 height 22
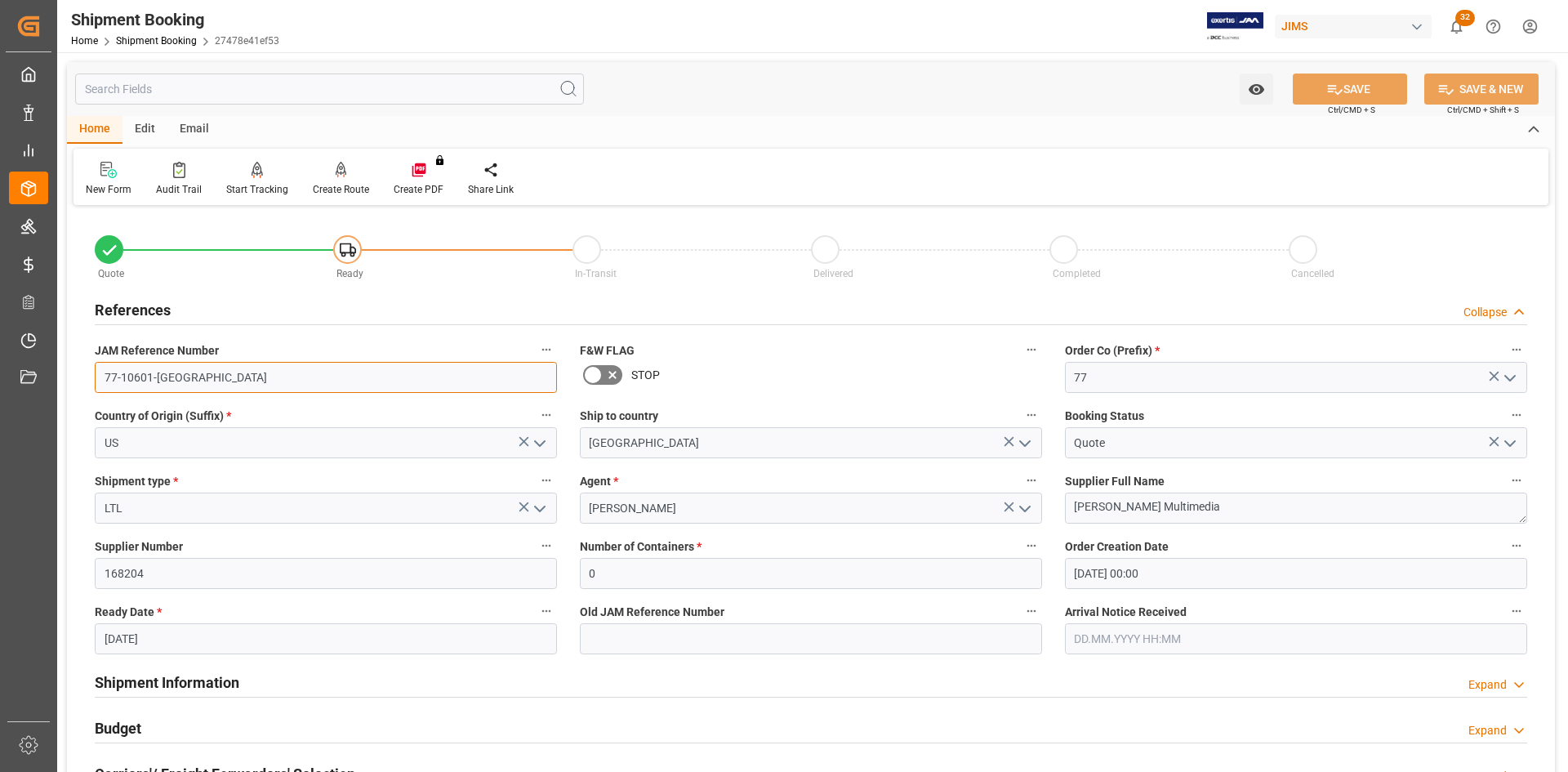
drag, startPoint x: 188, startPoint y: 379, endPoint x: 87, endPoint y: 372, distance: 101.2
click at [87, 372] on div "JAM Reference Number 77-10601-US" at bounding box center [325, 366] width 485 height 65
